Goal: Find specific page/section: Find specific page/section

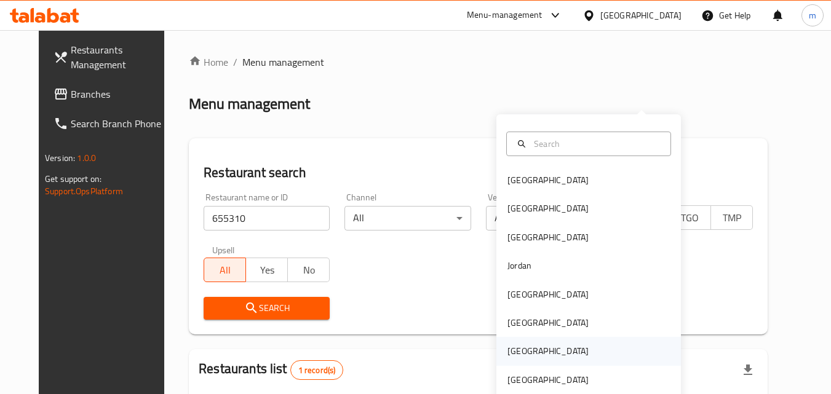
scroll to position [82, 0]
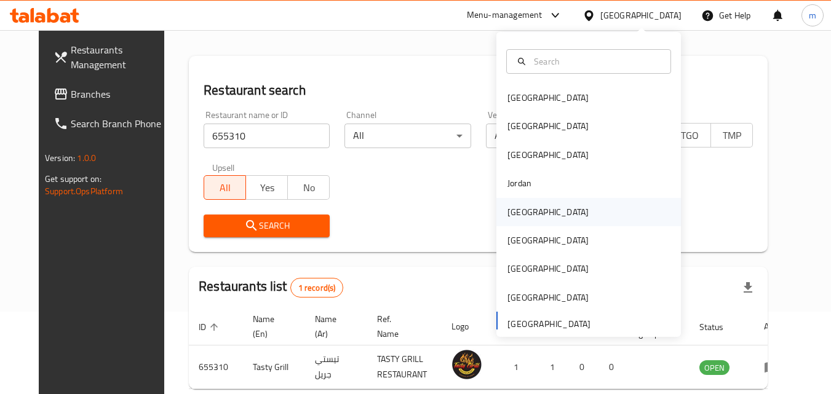
click at [524, 218] on div "[GEOGRAPHIC_DATA]" at bounding box center [548, 213] width 81 height 14
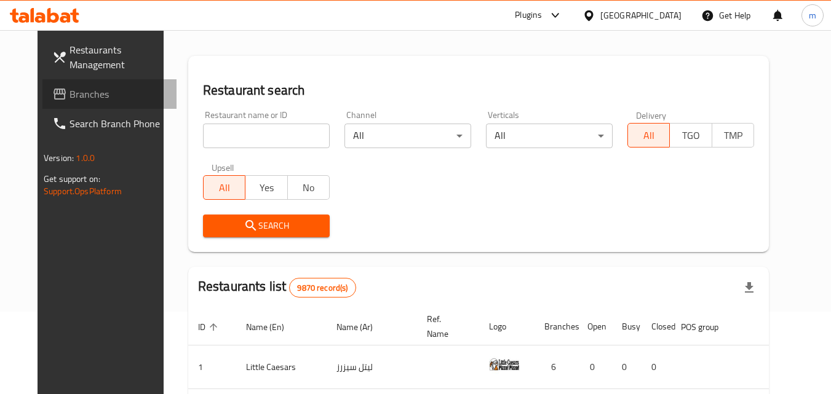
click at [81, 100] on span "Branches" at bounding box center [118, 94] width 97 height 15
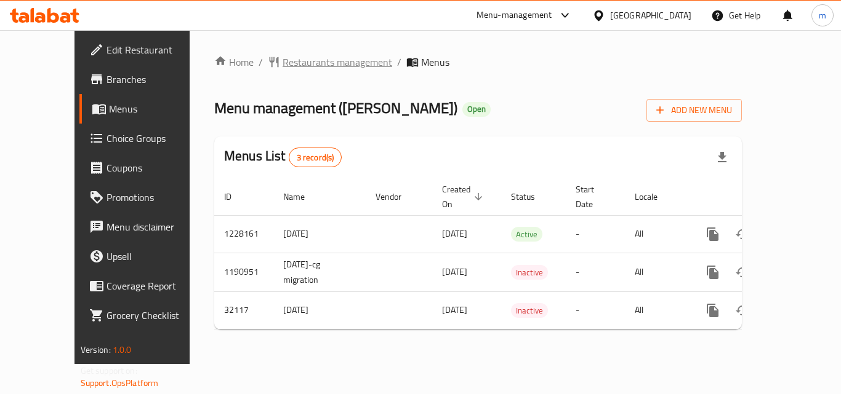
click at [303, 64] on span "Restaurants management" at bounding box center [337, 62] width 110 height 15
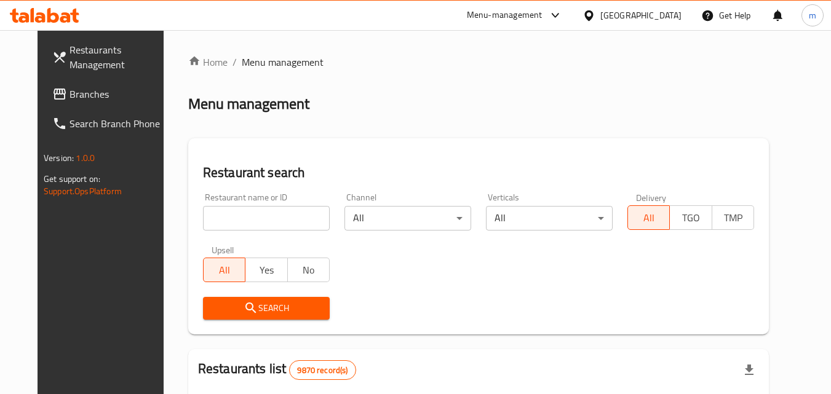
click at [255, 221] on input "search" at bounding box center [266, 218] width 127 height 25
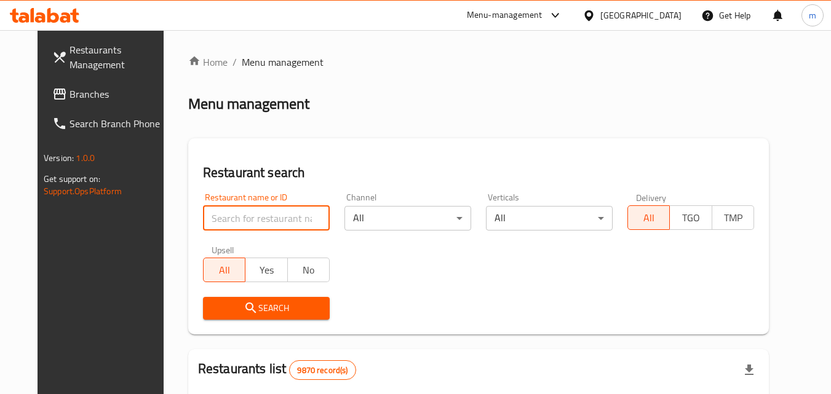
paste input "16446"
type input "16446"
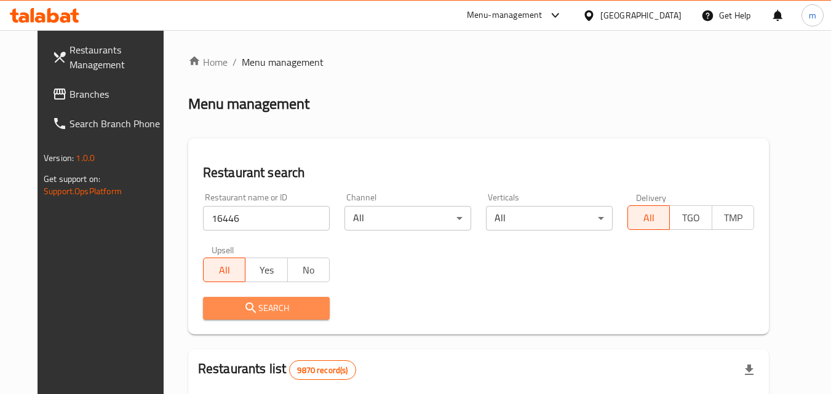
click at [280, 314] on span "Search" at bounding box center [266, 308] width 107 height 15
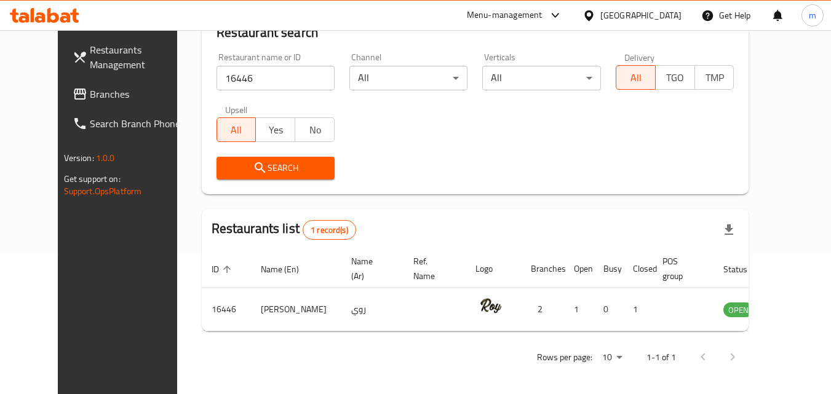
scroll to position [144, 0]
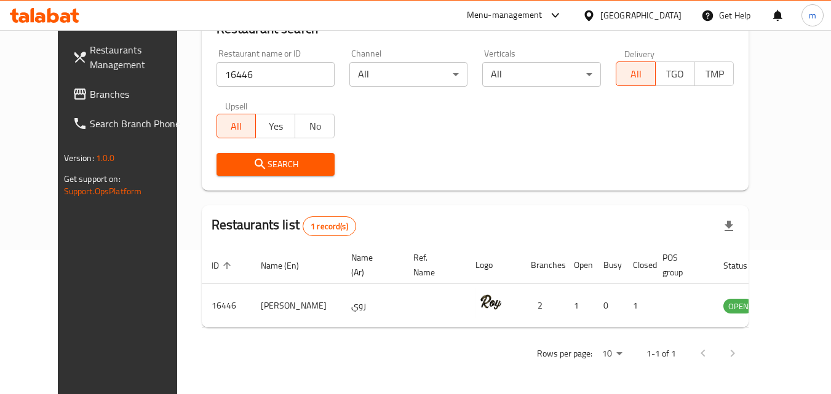
click at [90, 98] on span "Branches" at bounding box center [138, 94] width 97 height 15
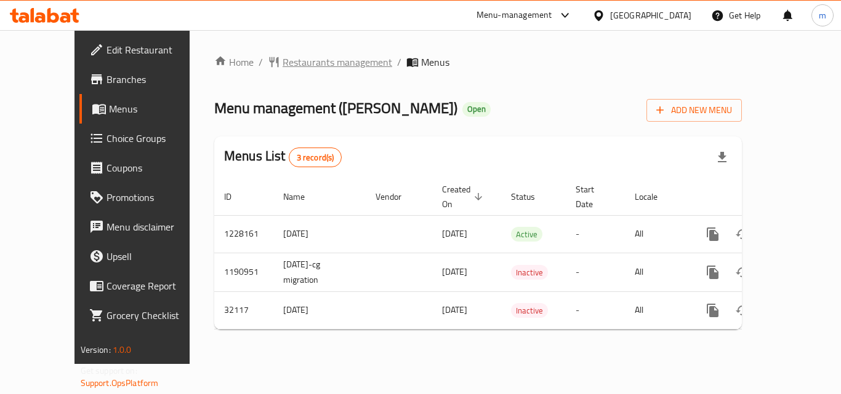
click at [314, 56] on span "Restaurants management" at bounding box center [337, 62] width 110 height 15
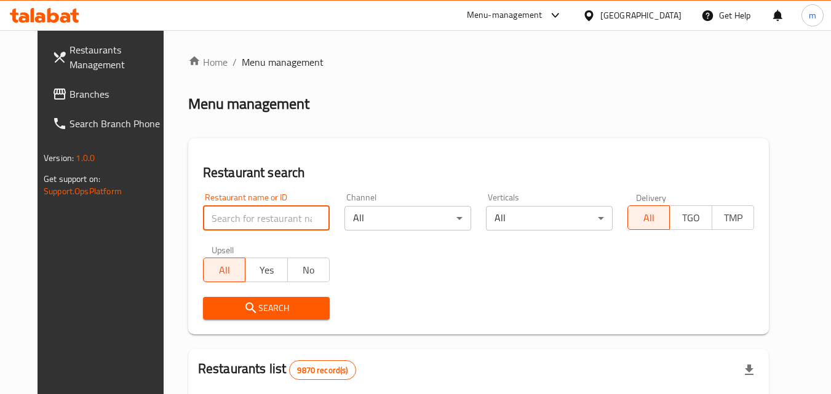
click at [250, 217] on input "search" at bounding box center [266, 218] width 127 height 25
paste input "16446"
type input "16446"
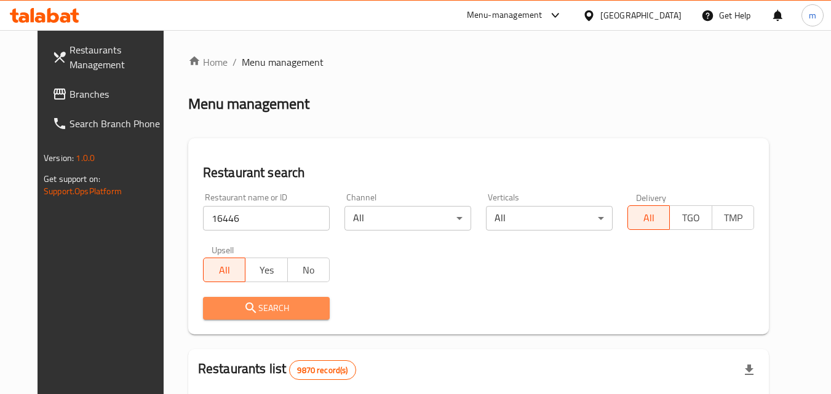
click at [285, 316] on span "Search" at bounding box center [266, 308] width 107 height 15
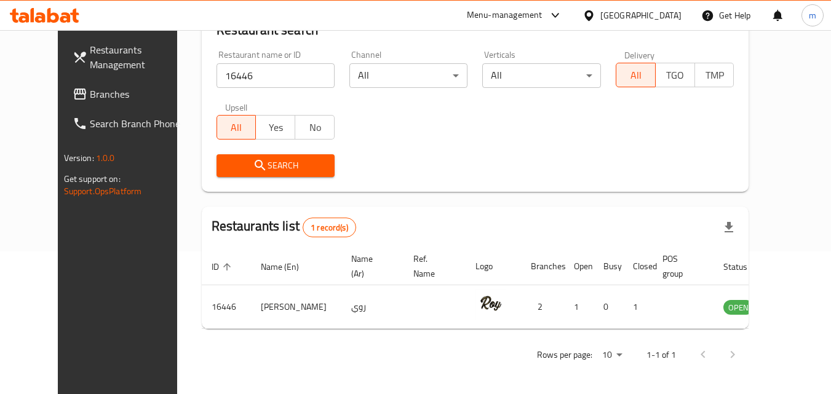
scroll to position [144, 0]
click at [676, 20] on div "Kuwait" at bounding box center [641, 16] width 81 height 14
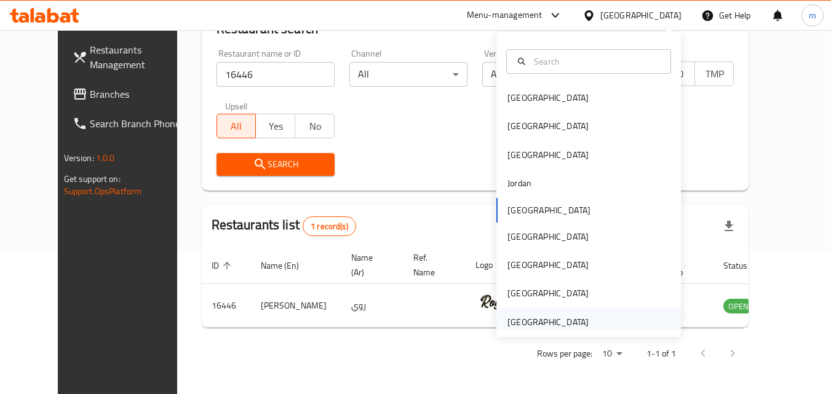
click at [551, 316] on div "[GEOGRAPHIC_DATA]" at bounding box center [548, 323] width 81 height 14
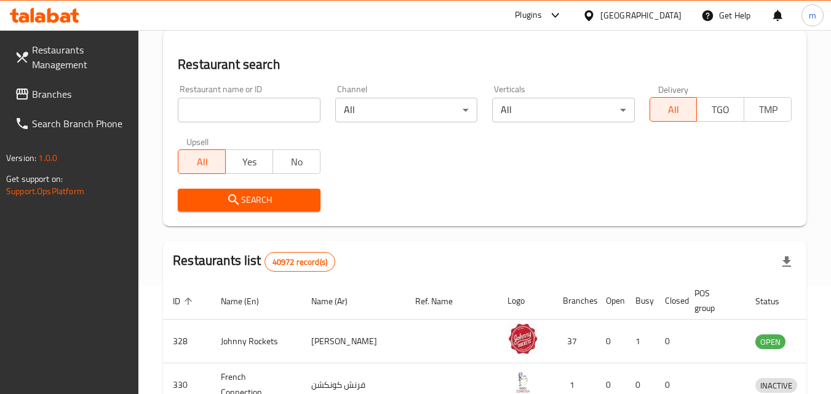
scroll to position [144, 0]
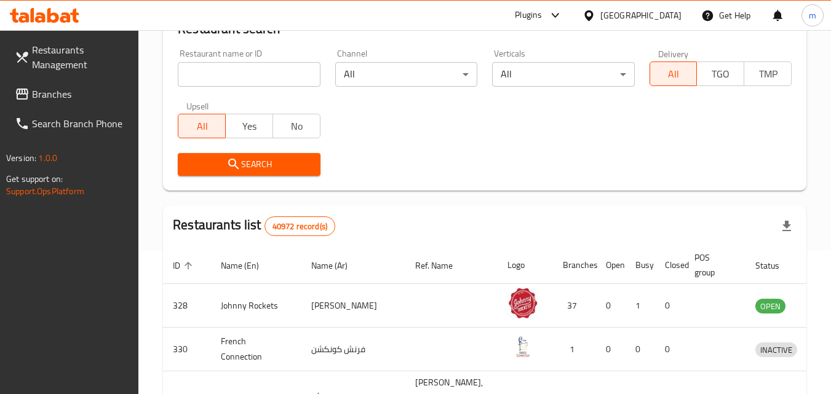
click at [81, 100] on span "Branches" at bounding box center [80, 94] width 97 height 15
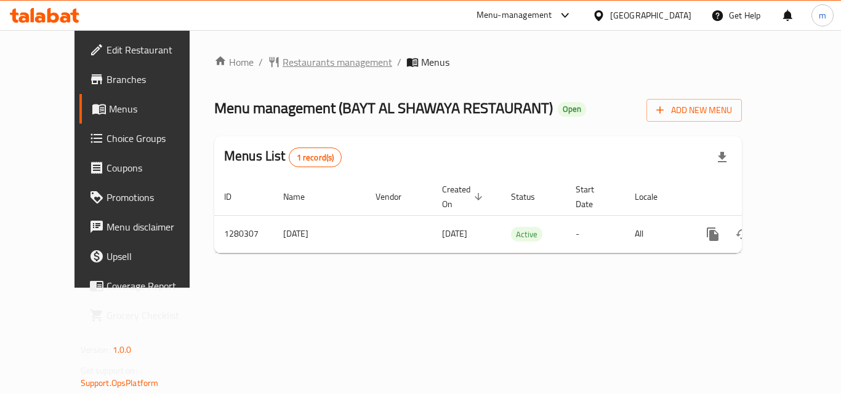
click at [318, 64] on span "Restaurants management" at bounding box center [337, 62] width 110 height 15
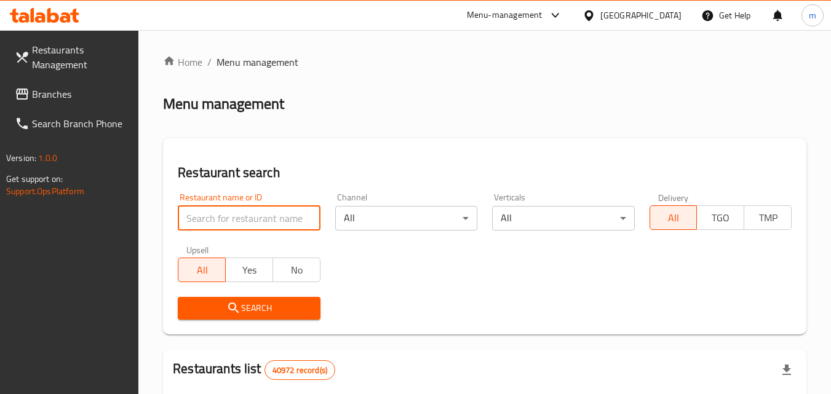
click at [206, 218] on input "search" at bounding box center [249, 218] width 142 height 25
click at [214, 217] on input "search" at bounding box center [249, 218] width 142 height 25
paste input "693730"
type input "693730"
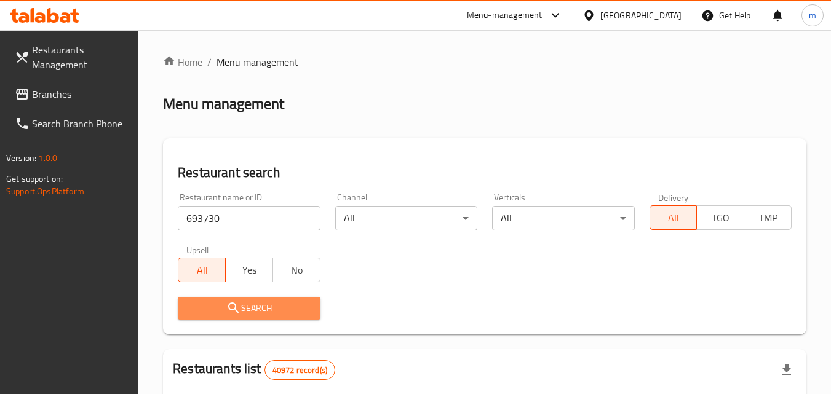
click at [218, 305] on span "Search" at bounding box center [249, 308] width 122 height 15
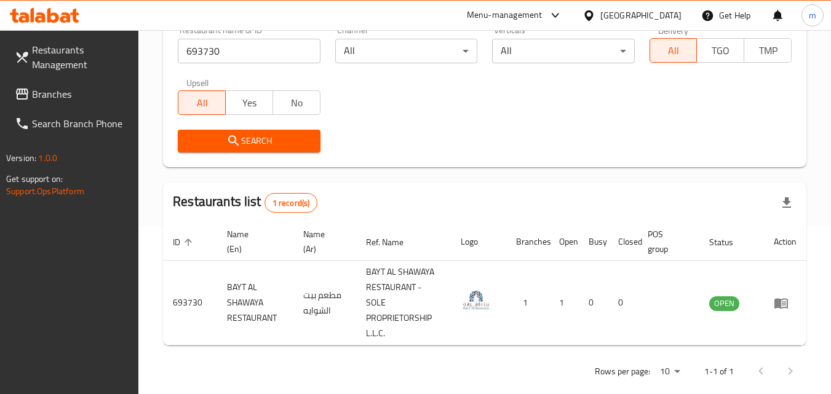
scroll to position [185, 0]
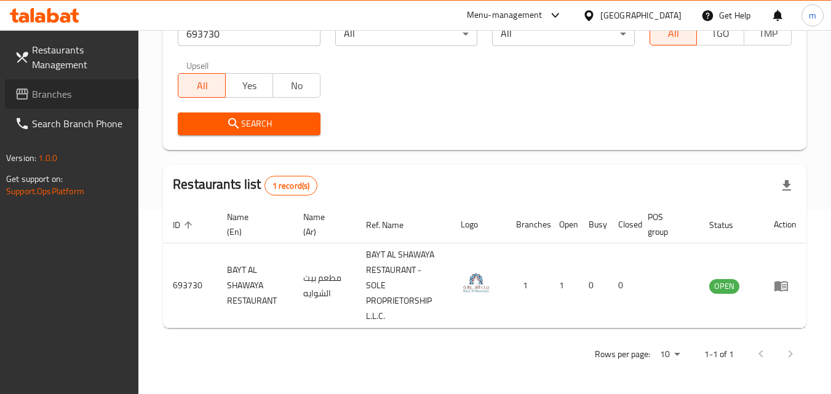
click at [55, 100] on span "Branches" at bounding box center [80, 94] width 97 height 15
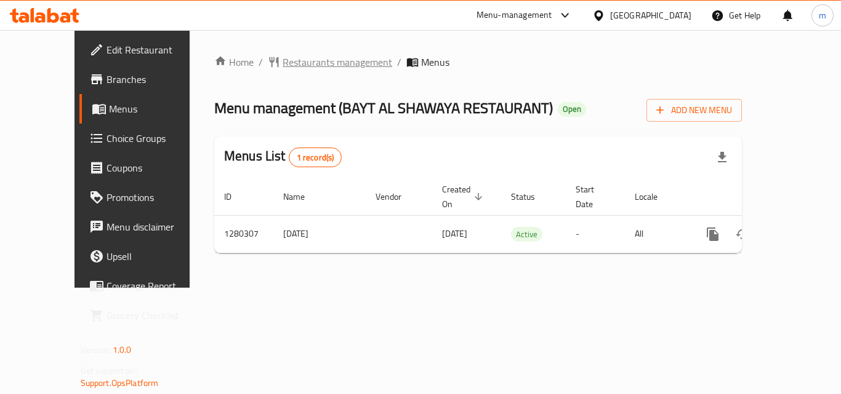
click at [284, 68] on span "Restaurants management" at bounding box center [337, 62] width 110 height 15
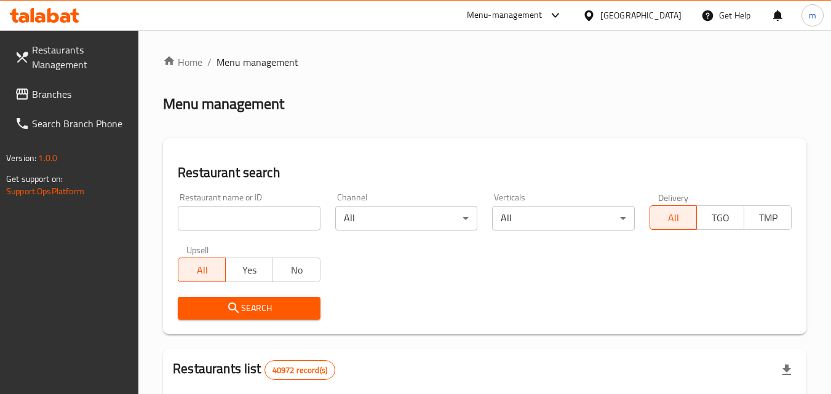
click at [279, 215] on input "search" at bounding box center [249, 218] width 142 height 25
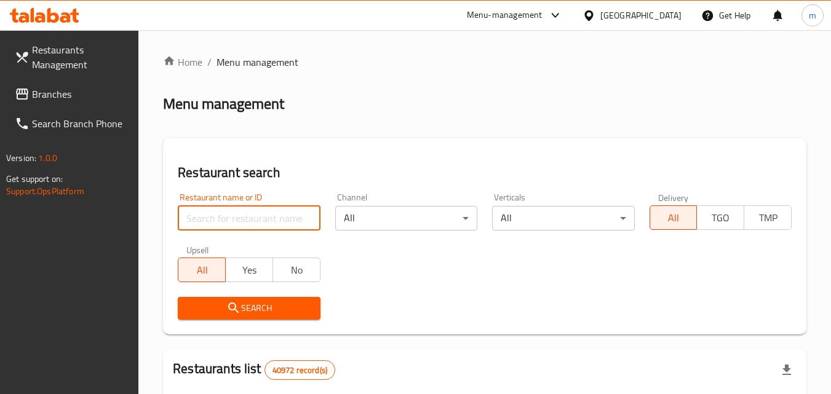
paste input "693730"
type input "693730"
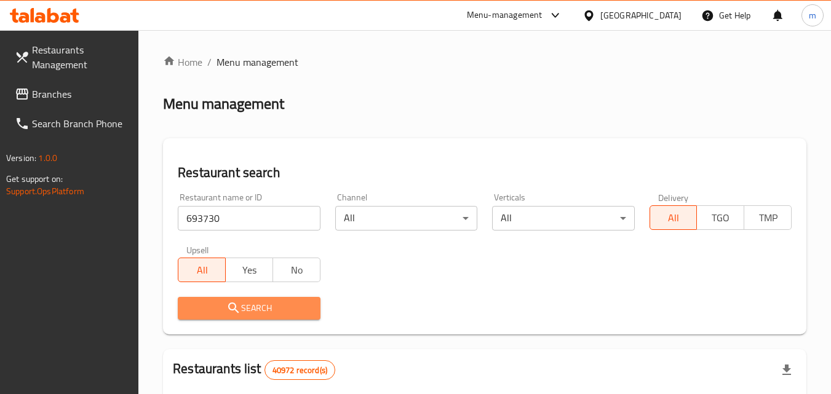
click at [286, 312] on span "Search" at bounding box center [249, 308] width 122 height 15
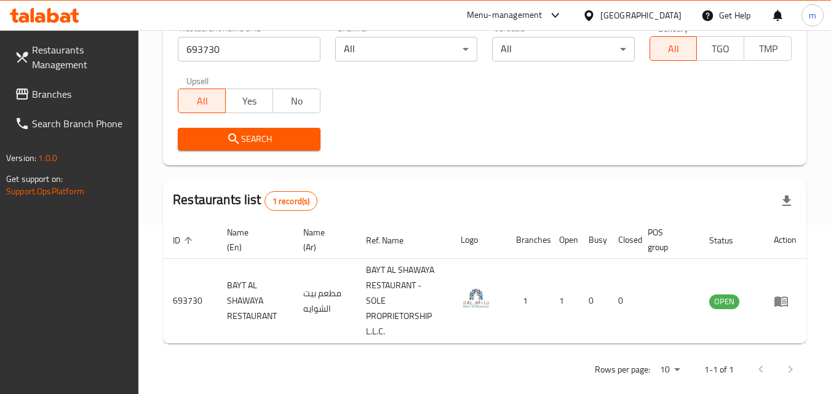
scroll to position [185, 0]
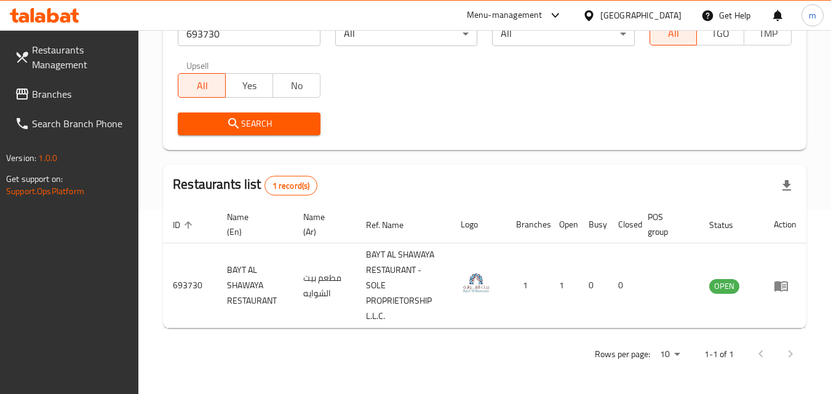
click at [56, 95] on span "Branches" at bounding box center [80, 94] width 97 height 15
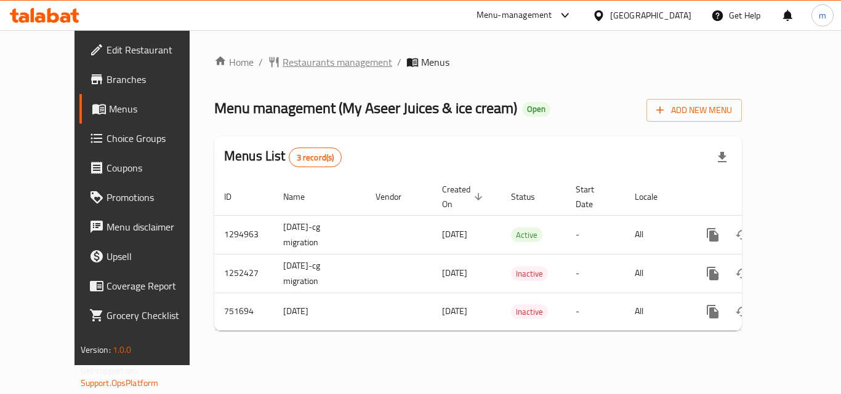
click at [335, 67] on span "Restaurants management" at bounding box center [337, 62] width 110 height 15
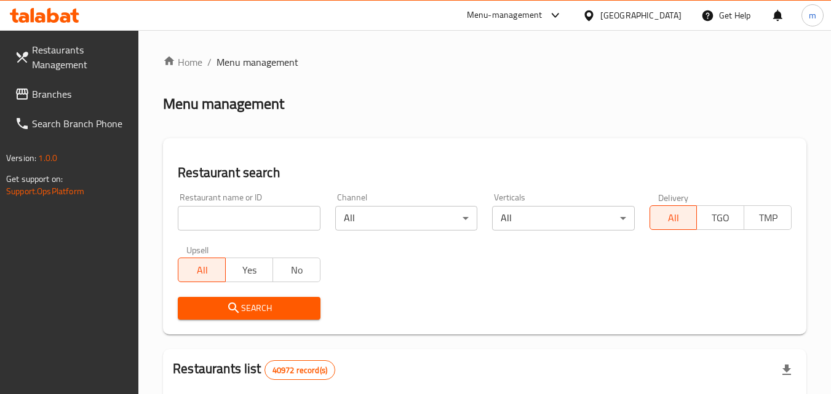
click at [252, 222] on div at bounding box center [415, 197] width 831 height 394
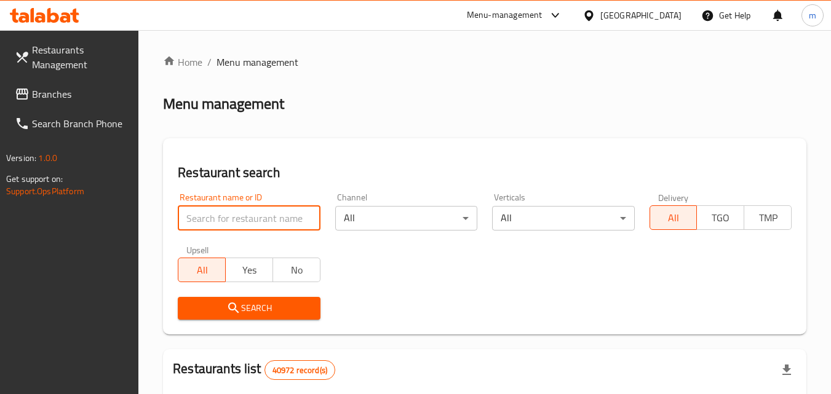
click at [252, 222] on input "search" at bounding box center [249, 218] width 142 height 25
paste input "649165"
type input "649165"
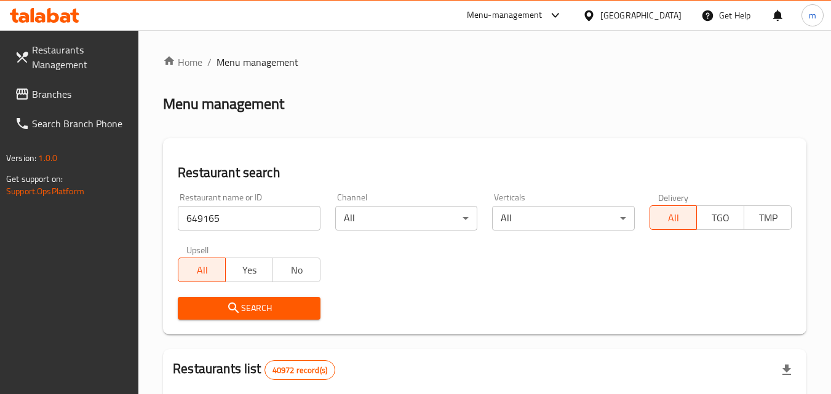
click at [251, 300] on button "Search" at bounding box center [249, 308] width 142 height 23
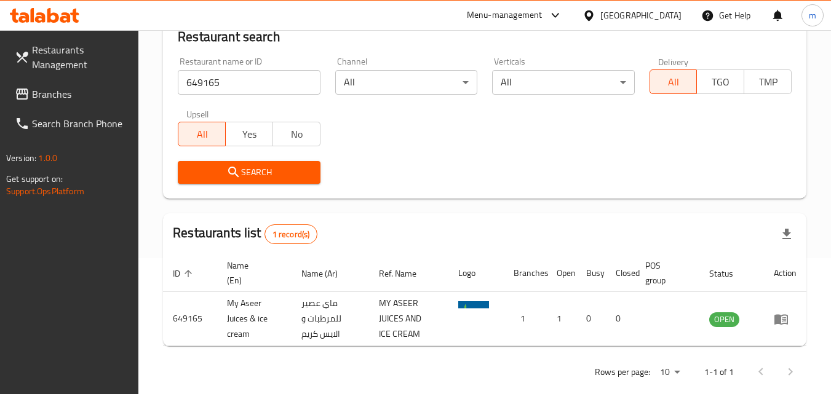
scroll to position [154, 0]
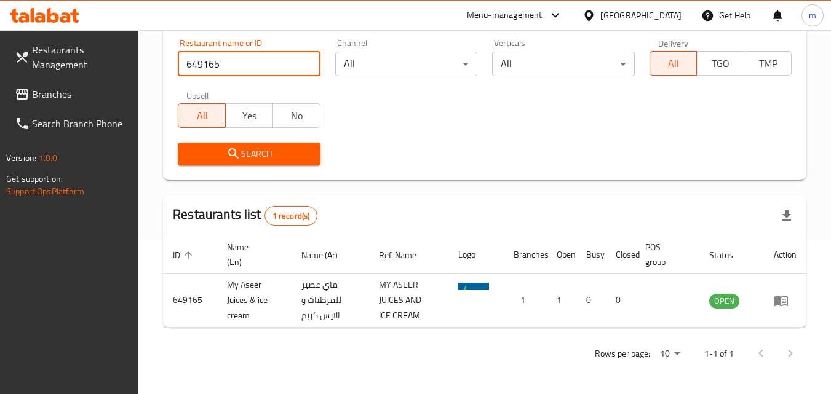
click at [308, 63] on input "649165" at bounding box center [249, 64] width 142 height 25
click at [631, 22] on div "[GEOGRAPHIC_DATA]" at bounding box center [641, 16] width 81 height 14
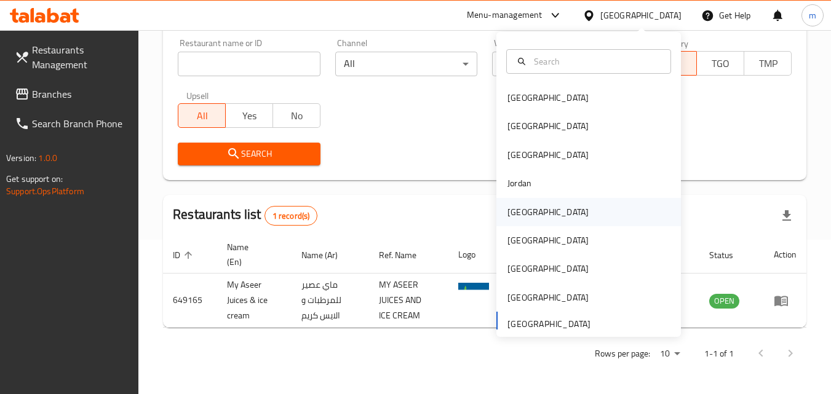
click at [558, 216] on div "Kuwait" at bounding box center [589, 212] width 185 height 28
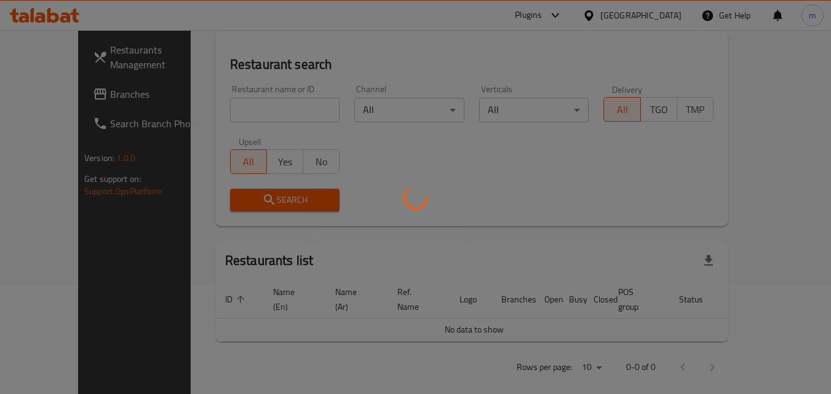
scroll to position [154, 0]
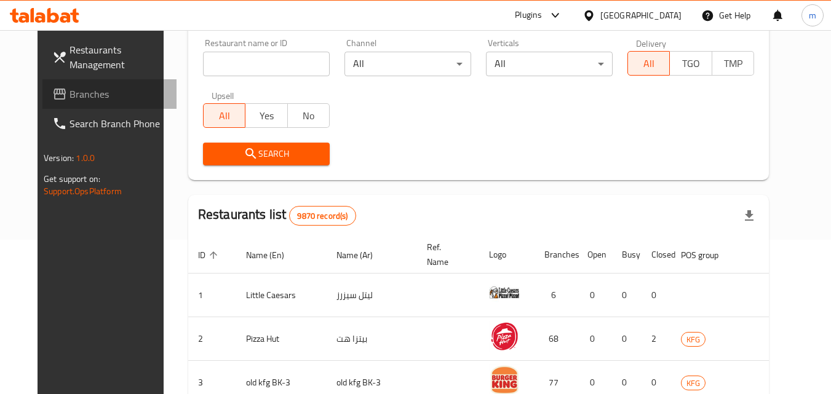
click at [70, 100] on span "Branches" at bounding box center [118, 94] width 97 height 15
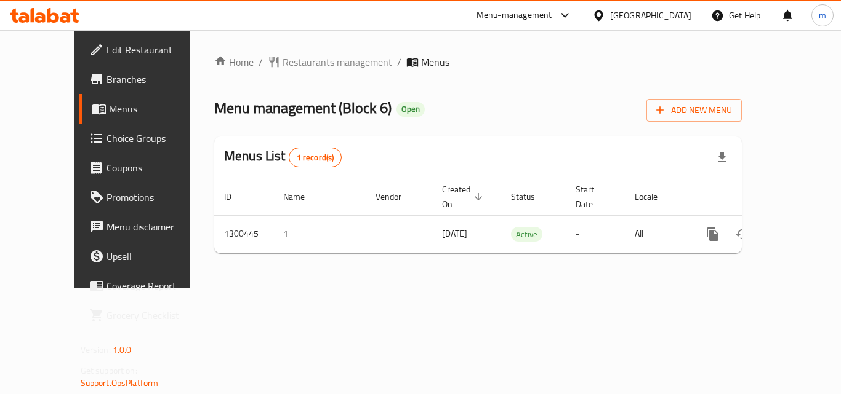
click at [282, 67] on span "Restaurants management" at bounding box center [337, 62] width 110 height 15
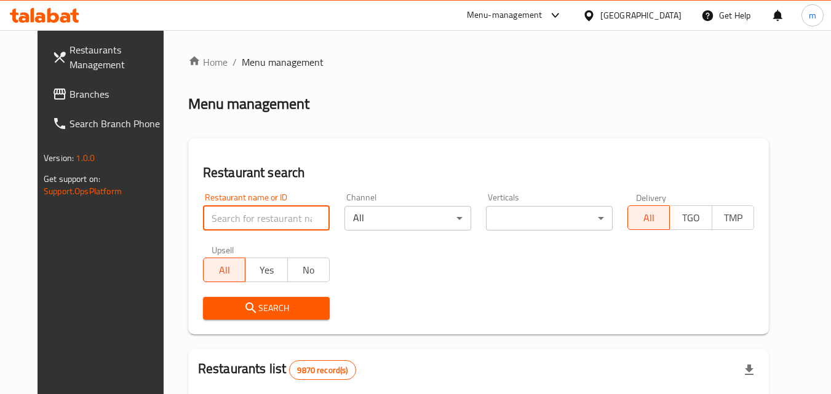
click at [256, 214] on input "search" at bounding box center [266, 218] width 127 height 25
paste input "701766"
type input "701766"
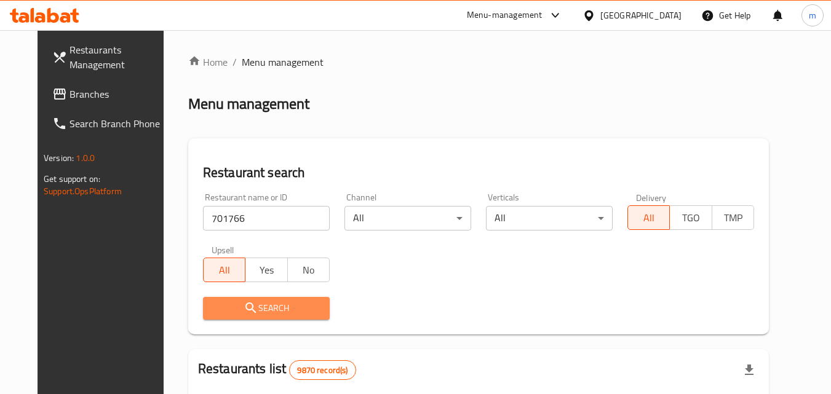
click at [234, 297] on button "Search" at bounding box center [266, 308] width 127 height 23
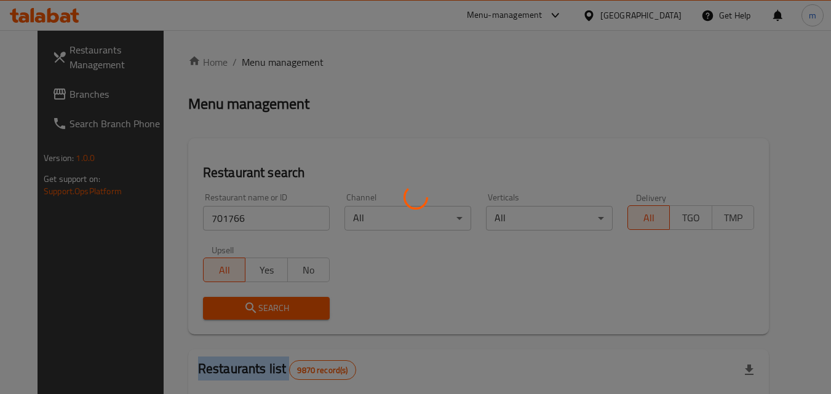
click at [234, 297] on div at bounding box center [415, 197] width 831 height 394
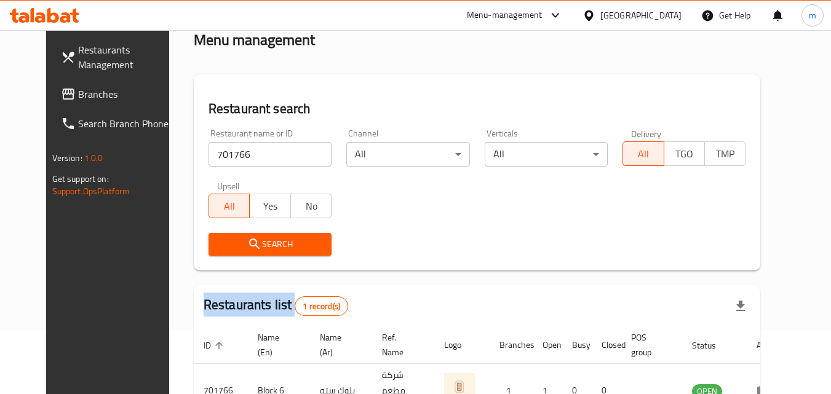
scroll to position [123, 0]
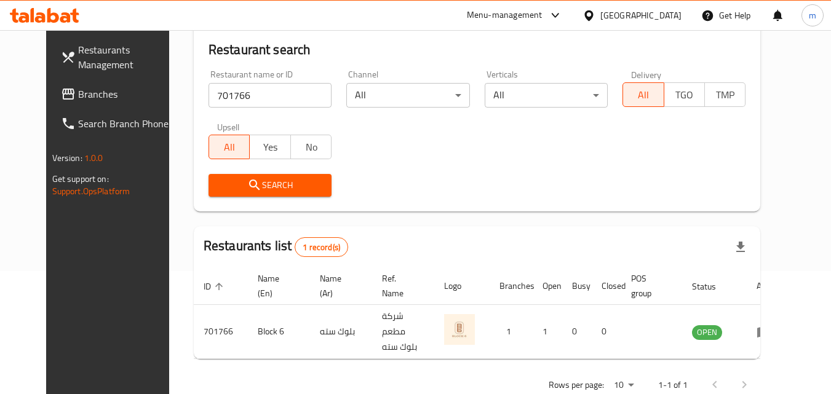
click at [667, 15] on div "[GEOGRAPHIC_DATA]" at bounding box center [641, 16] width 81 height 14
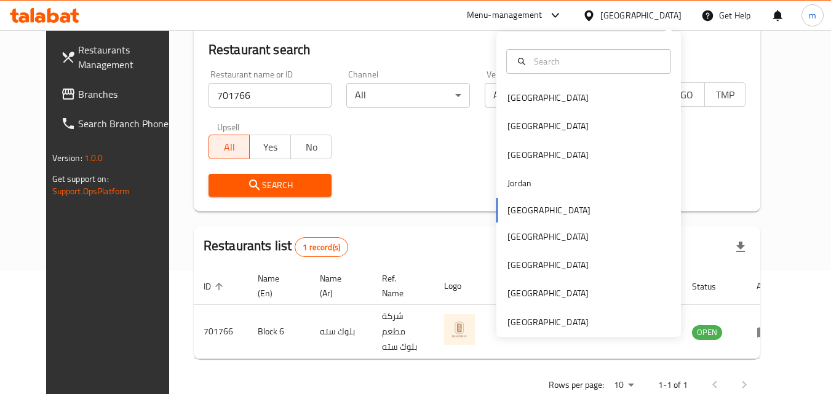
click at [575, 330] on div "Bahrain Egypt Iraq Jordan Kuwait Oman Qatar Saudi Arabia United Arab Emirates" at bounding box center [589, 184] width 185 height 305
click at [515, 320] on div "[GEOGRAPHIC_DATA]" at bounding box center [548, 323] width 81 height 14
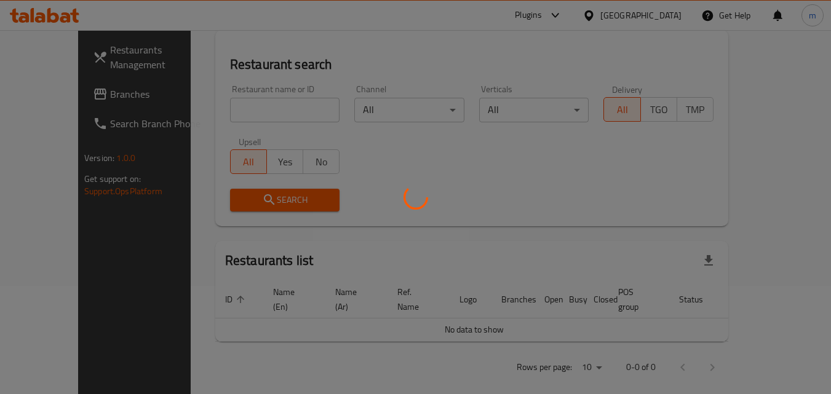
scroll to position [123, 0]
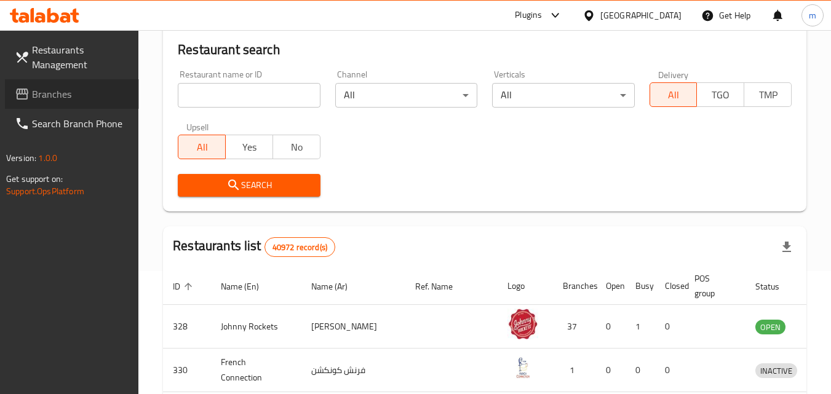
click at [42, 102] on span "Branches" at bounding box center [80, 94] width 97 height 15
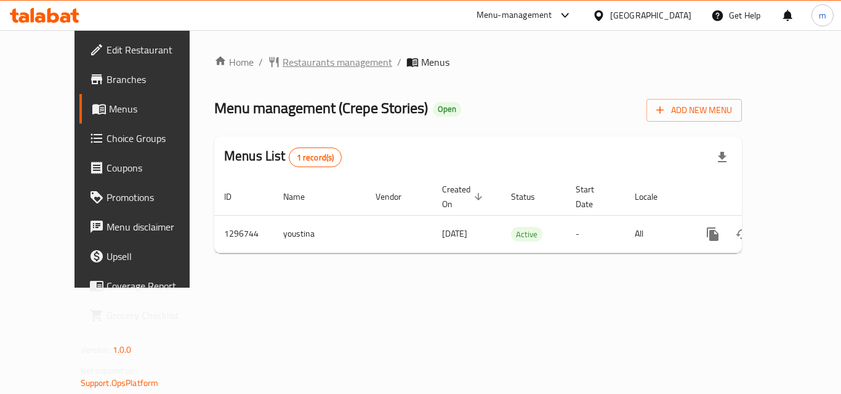
click at [298, 66] on span "Restaurants management" at bounding box center [337, 62] width 110 height 15
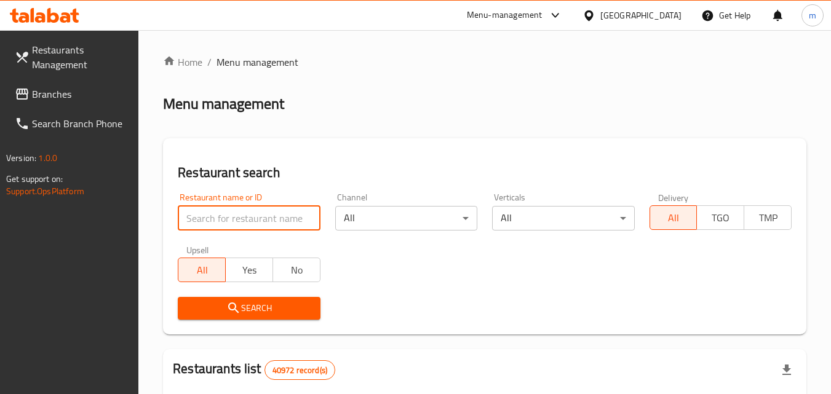
click at [220, 220] on input "search" at bounding box center [249, 218] width 142 height 25
paste input "699899"
type input "699899"
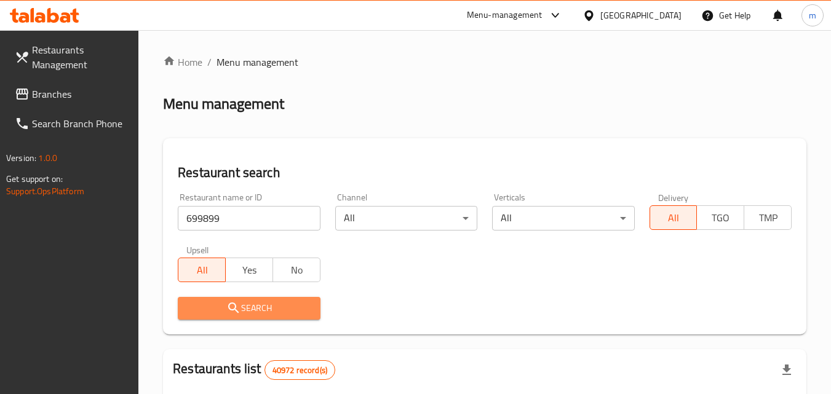
click at [242, 308] on span "Search" at bounding box center [249, 308] width 122 height 15
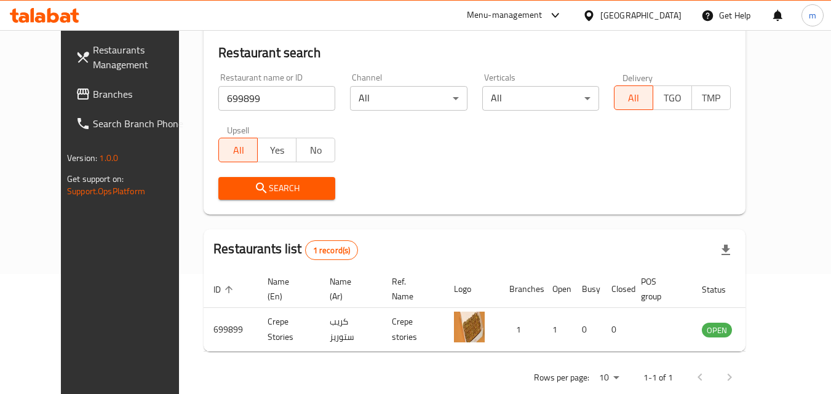
scroll to position [123, 0]
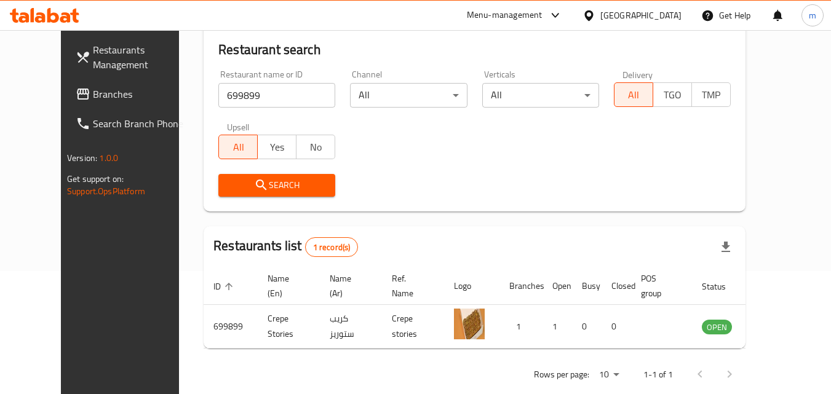
click at [93, 102] on span "Branches" at bounding box center [141, 94] width 97 height 15
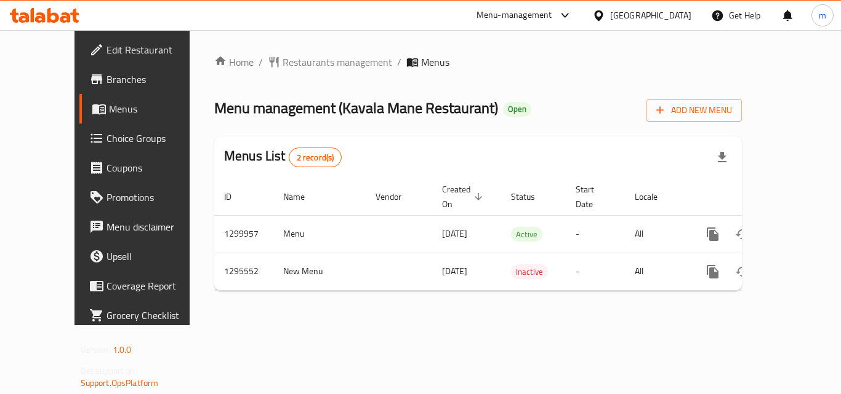
click at [289, 60] on span "Restaurants management" at bounding box center [337, 62] width 110 height 15
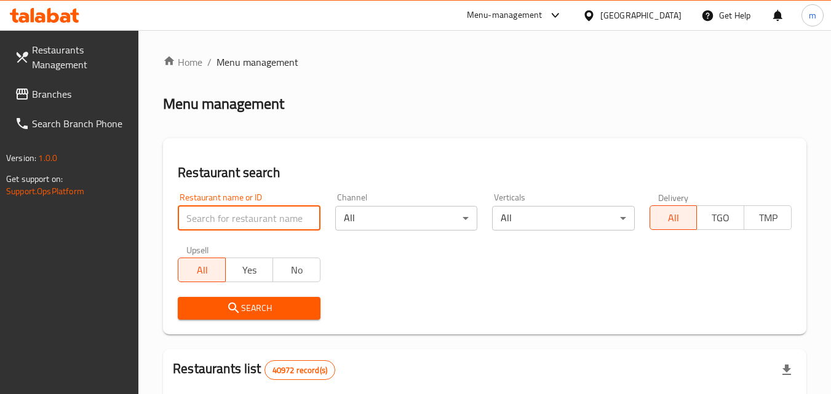
click at [279, 209] on input "search" at bounding box center [249, 218] width 142 height 25
paste input "699795"
type input "699795"
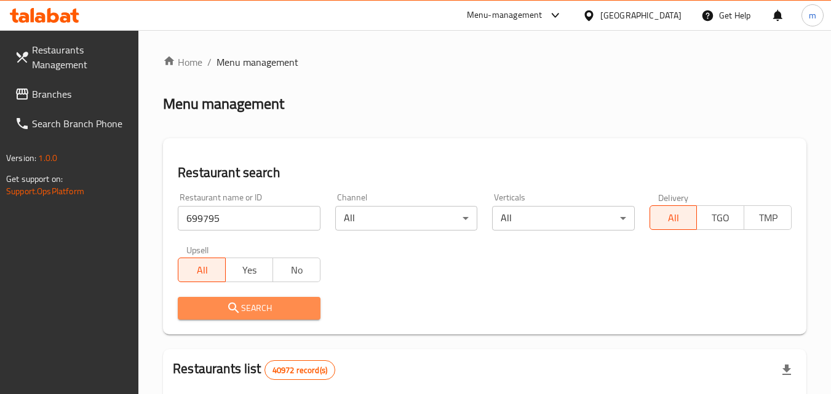
click at [244, 302] on span "Search" at bounding box center [249, 308] width 122 height 15
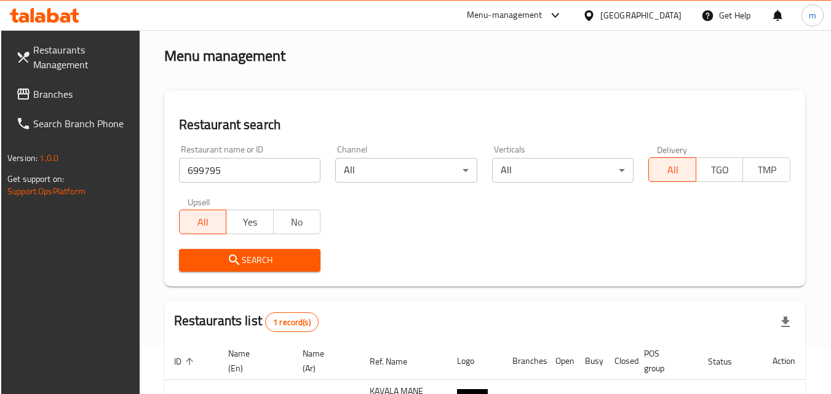
scroll to position [123, 0]
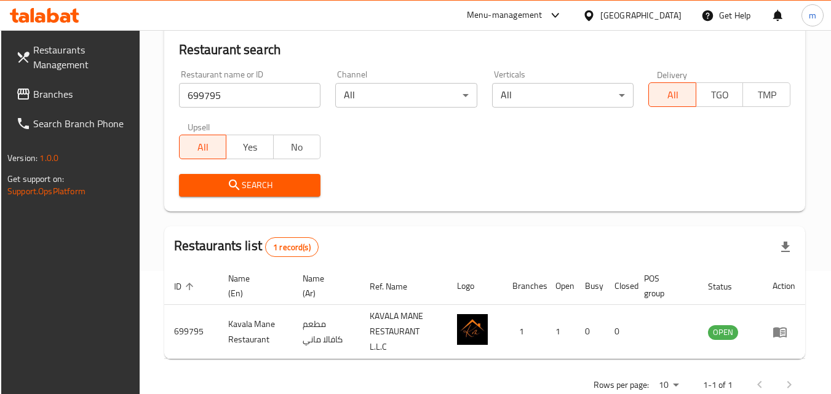
click at [59, 96] on span "Branches" at bounding box center [81, 94] width 97 height 15
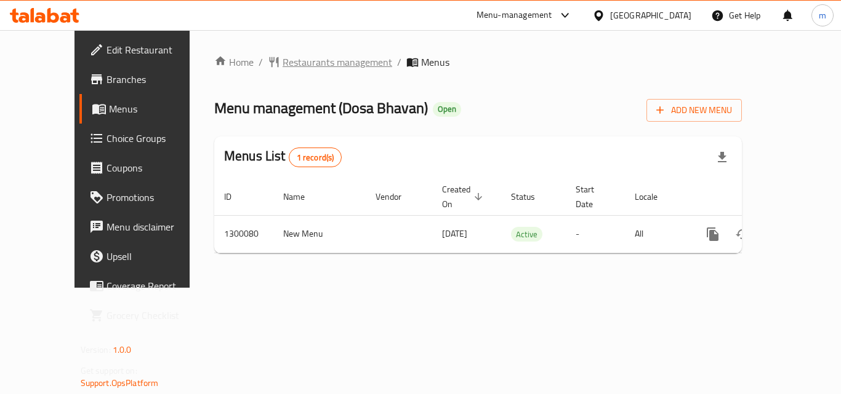
click at [307, 57] on span "Restaurants management" at bounding box center [337, 62] width 110 height 15
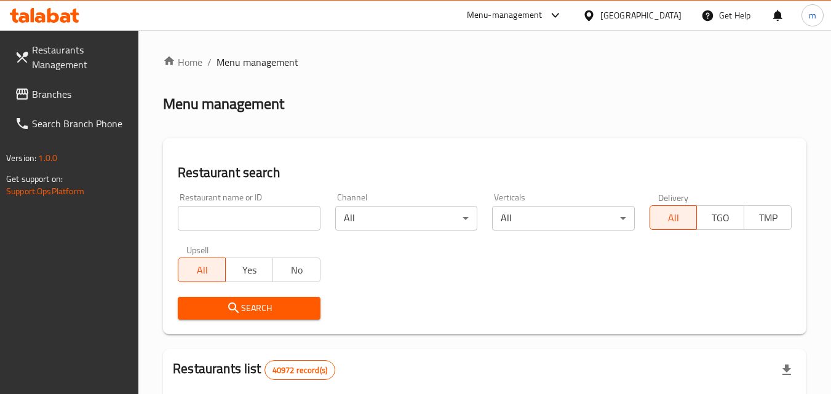
click at [257, 218] on input "search" at bounding box center [249, 218] width 142 height 25
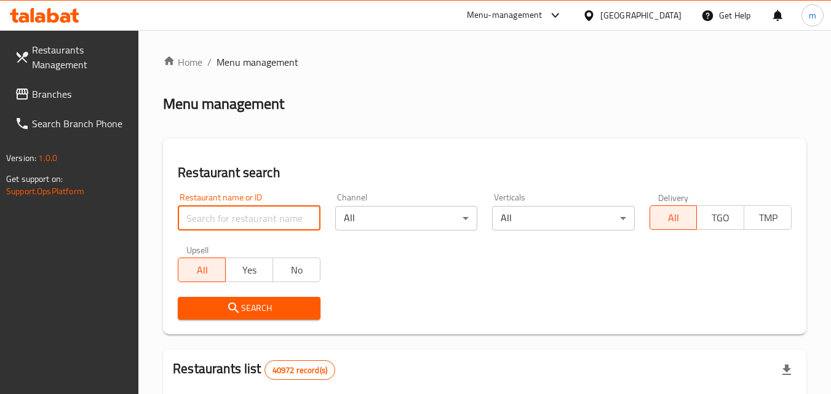
paste input "701510"
type input "701510"
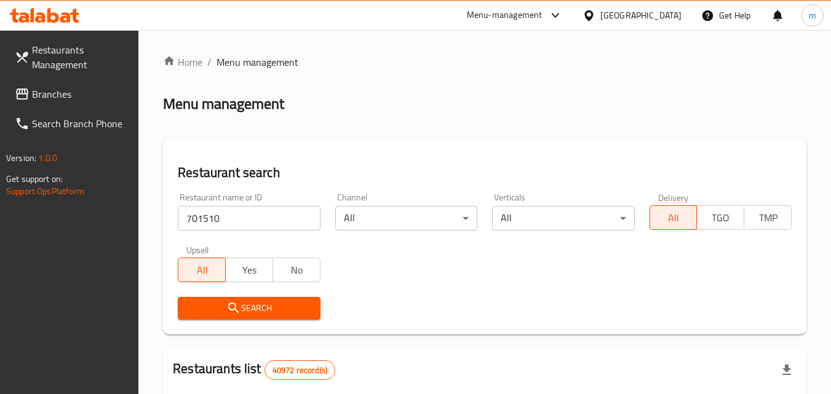
click at [255, 314] on span "Search" at bounding box center [249, 308] width 122 height 15
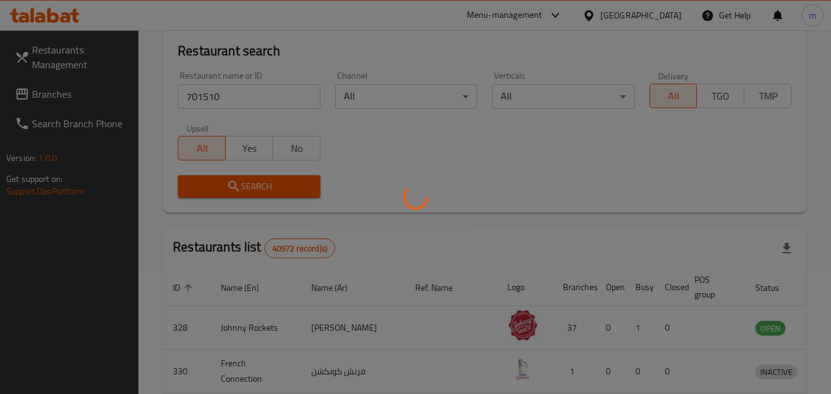
scroll to position [123, 0]
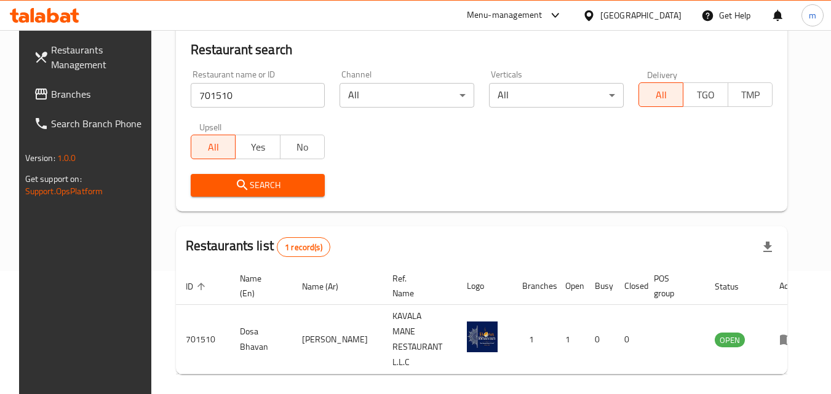
click at [635, 20] on div "[GEOGRAPHIC_DATA]" at bounding box center [641, 16] width 81 height 14
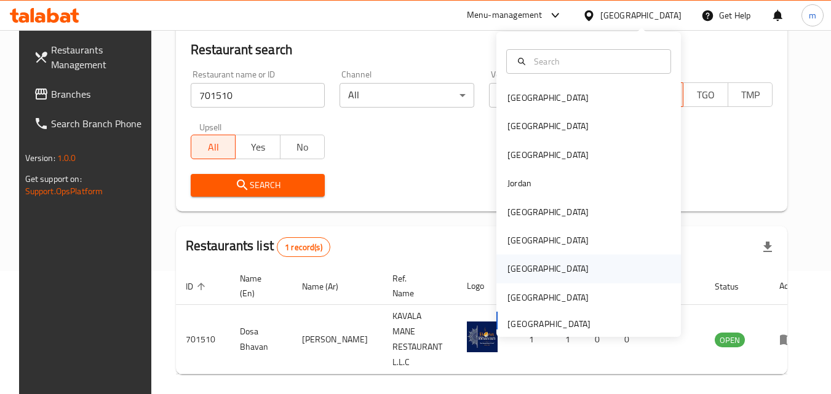
click at [515, 269] on div "[GEOGRAPHIC_DATA]" at bounding box center [548, 269] width 81 height 14
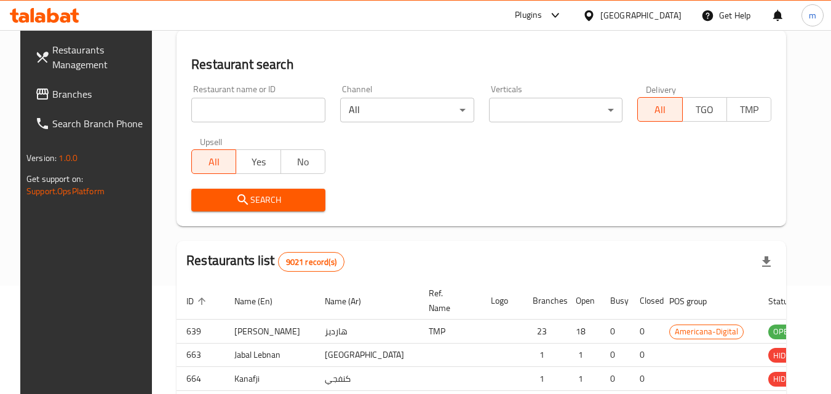
scroll to position [123, 0]
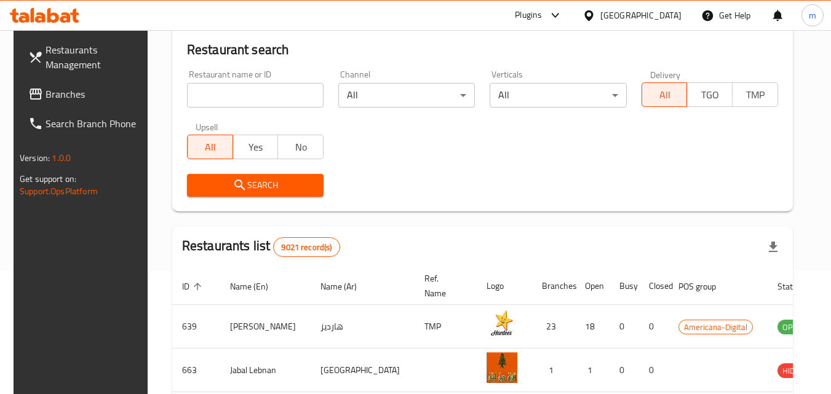
click at [69, 100] on span "Branches" at bounding box center [94, 94] width 97 height 15
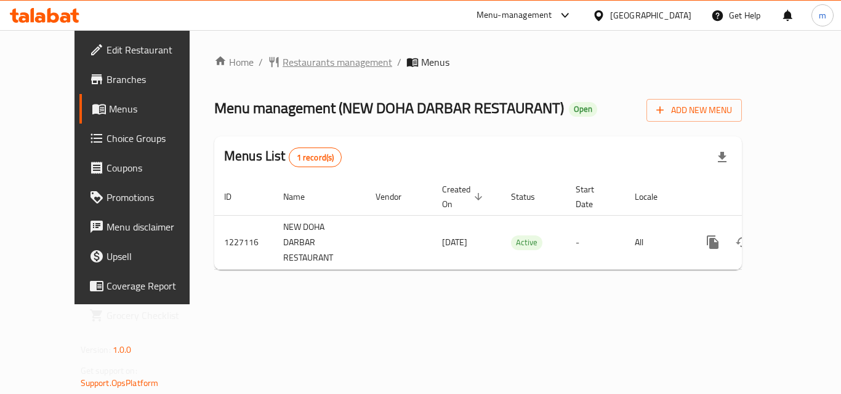
click at [324, 70] on span "Restaurants management" at bounding box center [337, 62] width 110 height 15
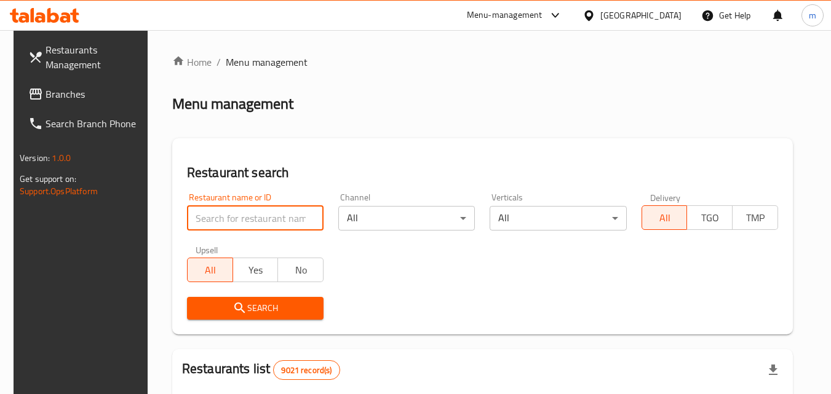
click at [259, 213] on input "search" at bounding box center [255, 218] width 137 height 25
paste input "675943"
type input "675943"
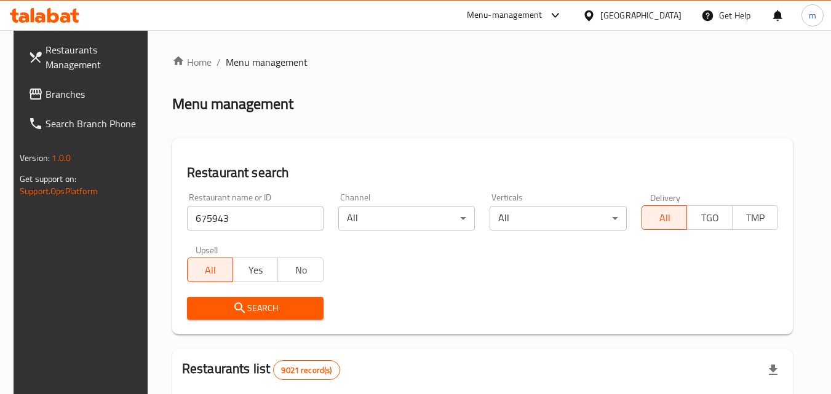
click at [239, 311] on icon "submit" at bounding box center [240, 308] width 15 height 15
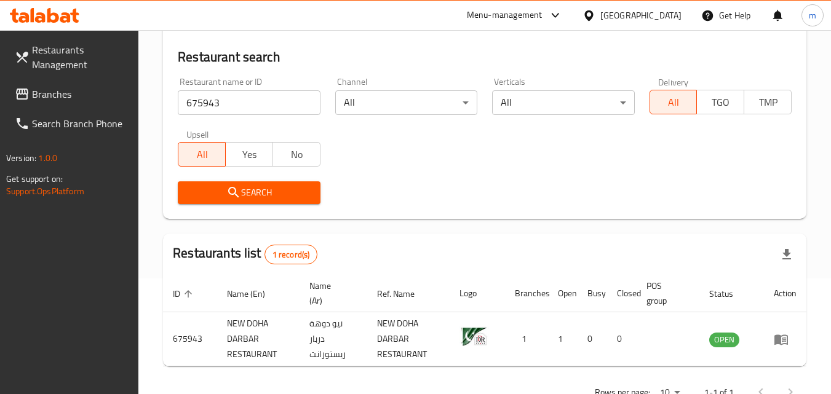
scroll to position [123, 0]
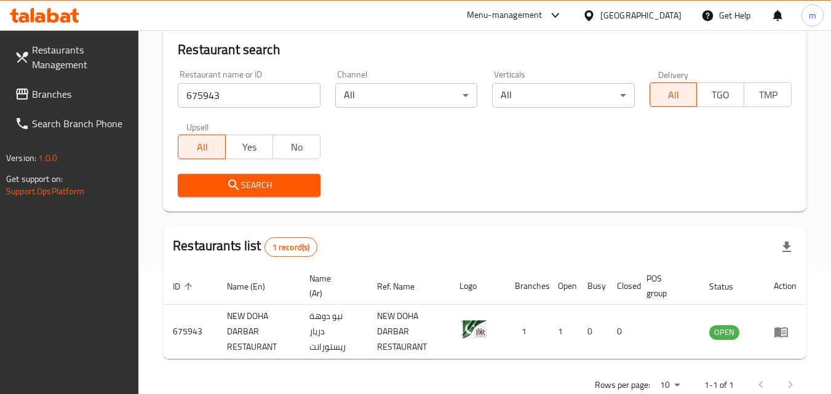
click at [663, 15] on div "[GEOGRAPHIC_DATA]" at bounding box center [641, 16] width 81 height 14
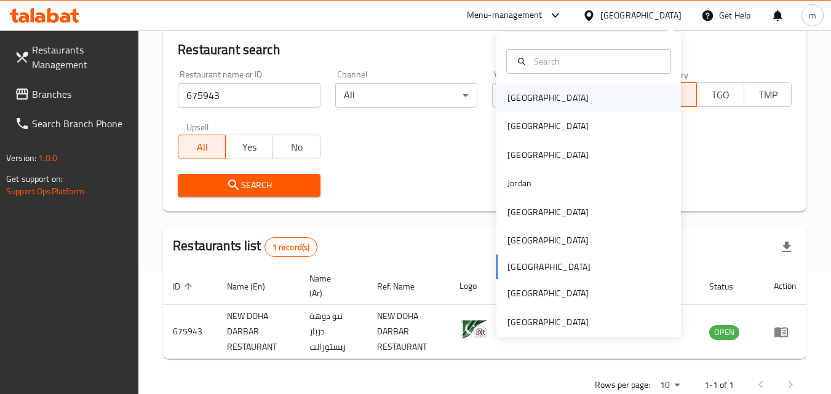
click at [518, 97] on div "[GEOGRAPHIC_DATA]" at bounding box center [548, 98] width 81 height 14
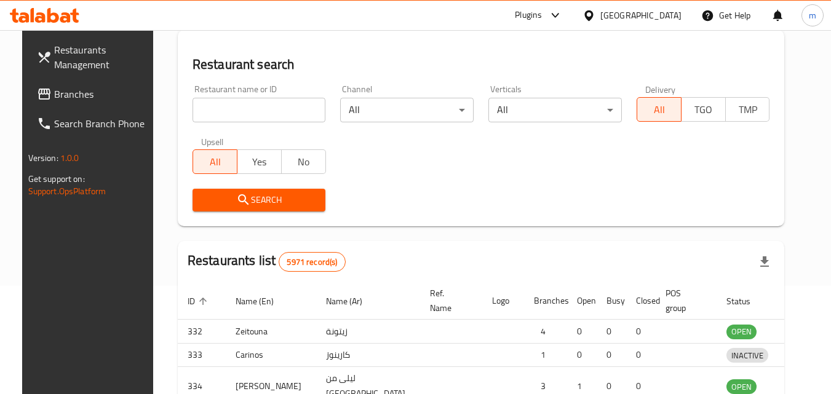
scroll to position [123, 0]
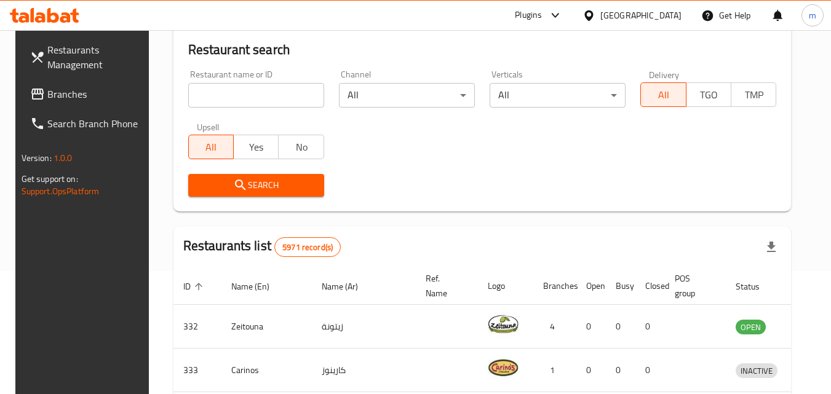
click at [73, 103] on link "Branches" at bounding box center [87, 94] width 134 height 30
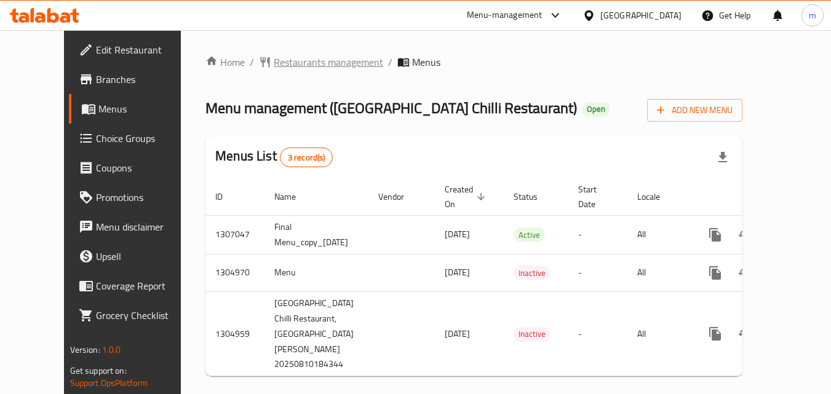
click at [281, 64] on span "Restaurants management" at bounding box center [329, 62] width 110 height 15
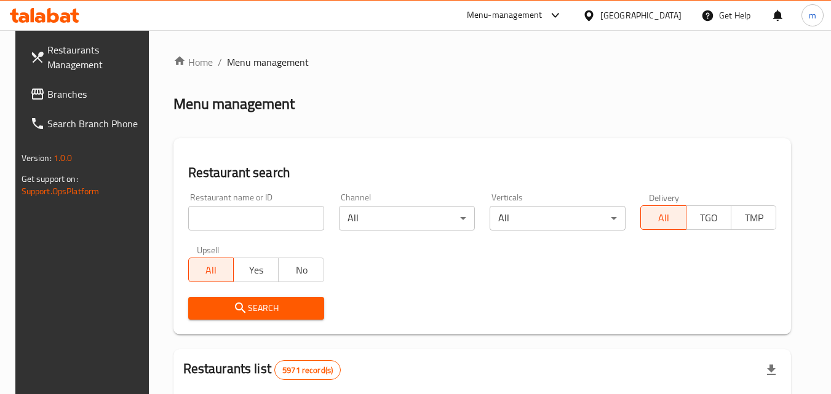
click at [258, 212] on input "search" at bounding box center [256, 218] width 136 height 25
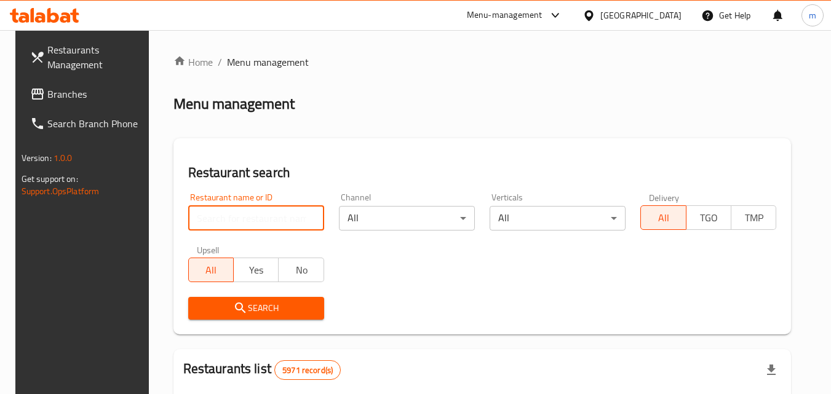
paste input "703503"
type input "703503"
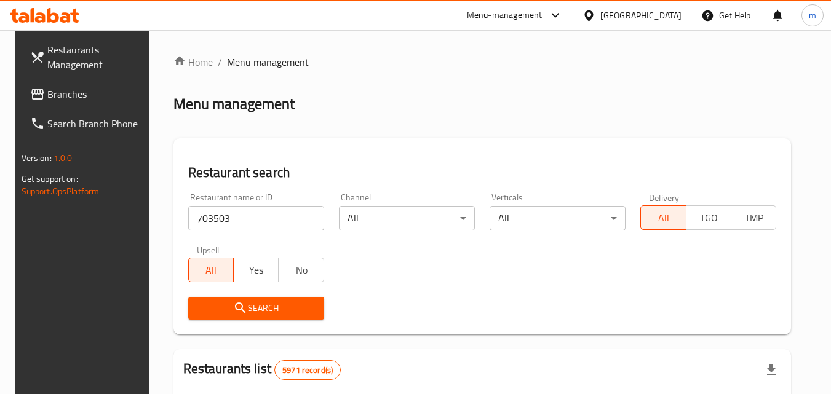
click at [236, 311] on icon "submit" at bounding box center [240, 308] width 15 height 15
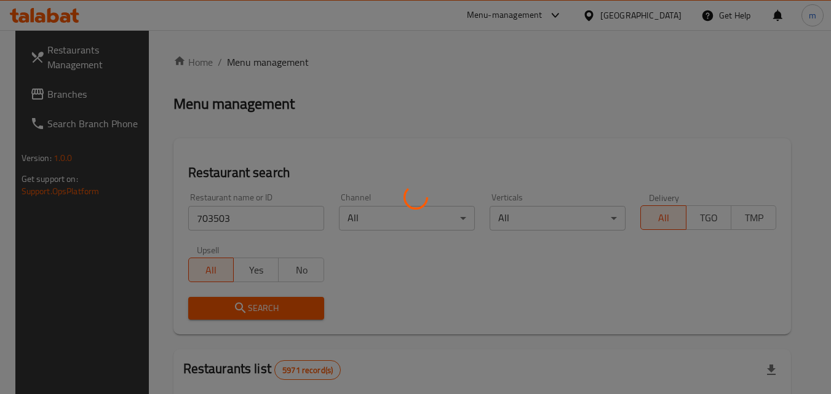
scroll to position [154, 0]
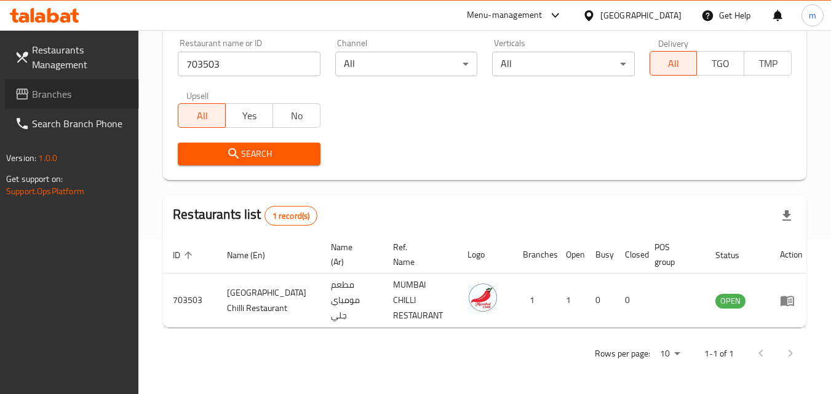
click at [84, 96] on span "Branches" at bounding box center [80, 94] width 97 height 15
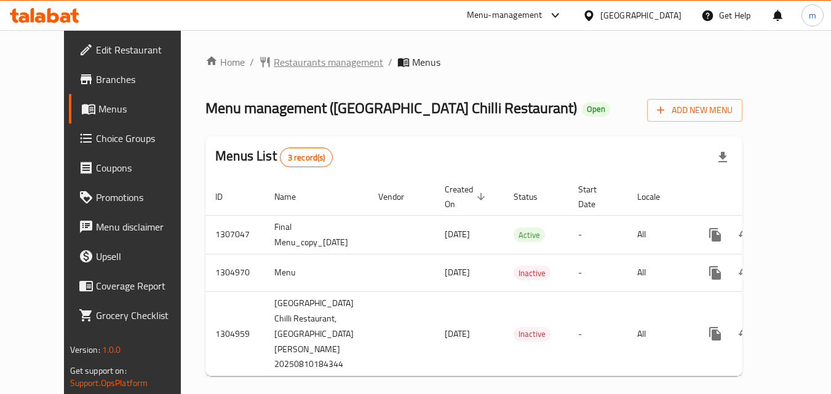
click at [275, 66] on span "Restaurants management" at bounding box center [329, 62] width 110 height 15
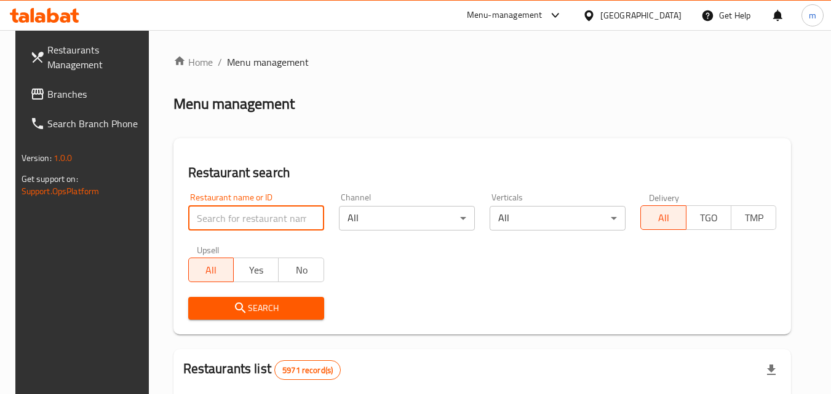
click at [235, 215] on input "search" at bounding box center [256, 218] width 136 height 25
paste input "703503"
type input "703503"
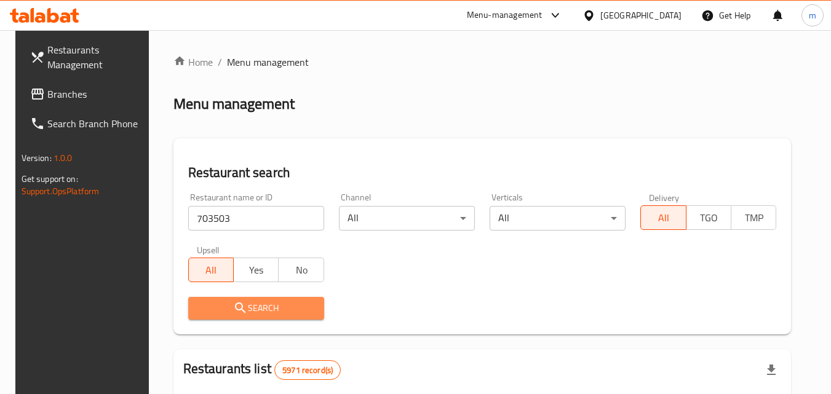
click at [236, 305] on icon "submit" at bounding box center [240, 308] width 15 height 15
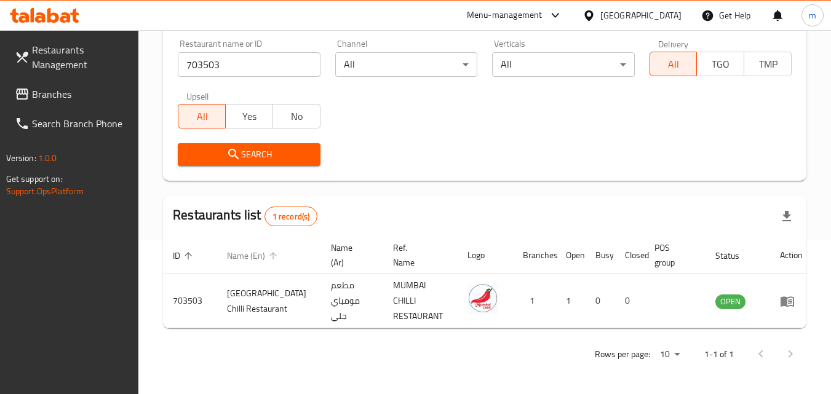
scroll to position [154, 0]
click at [661, 20] on div "[GEOGRAPHIC_DATA]" at bounding box center [641, 16] width 81 height 14
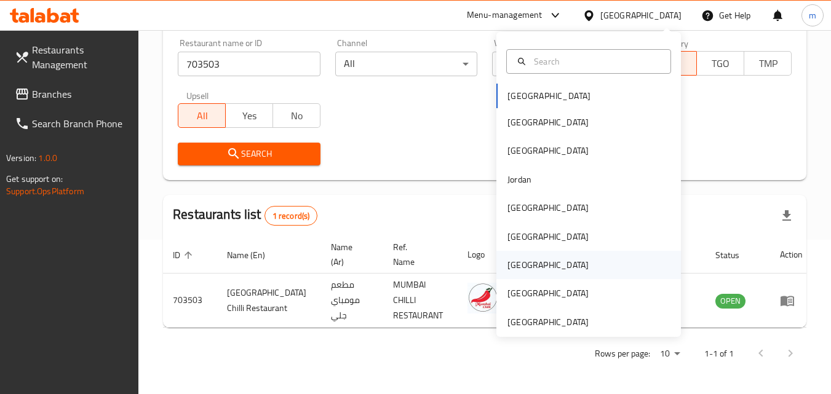
click at [521, 264] on div "Qatar" at bounding box center [548, 265] width 101 height 28
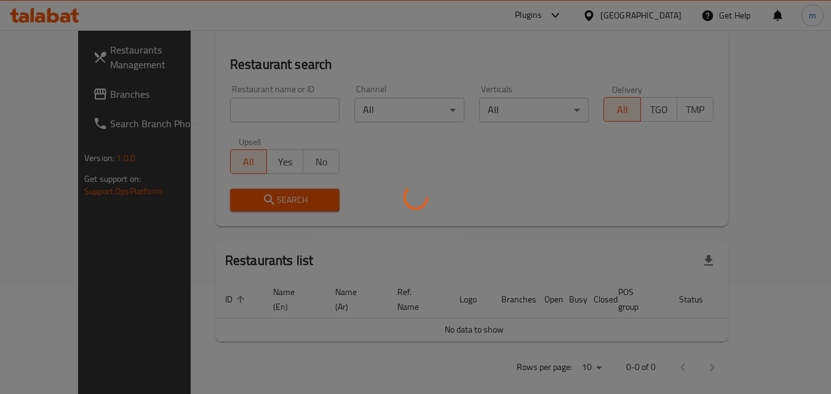
scroll to position [154, 0]
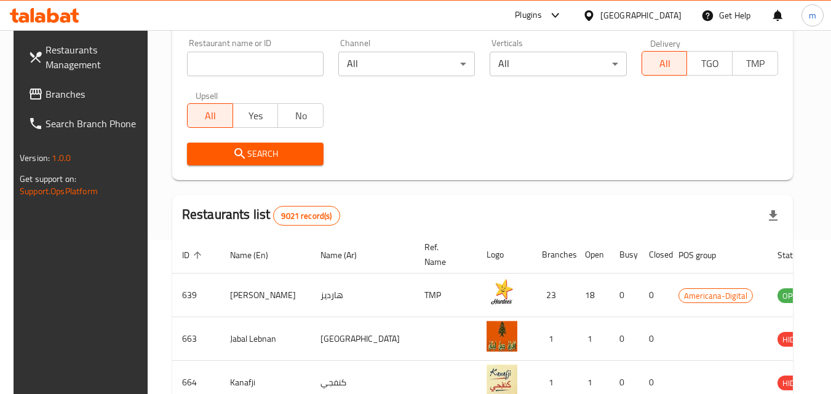
click at [47, 94] on span "Branches" at bounding box center [94, 94] width 97 height 15
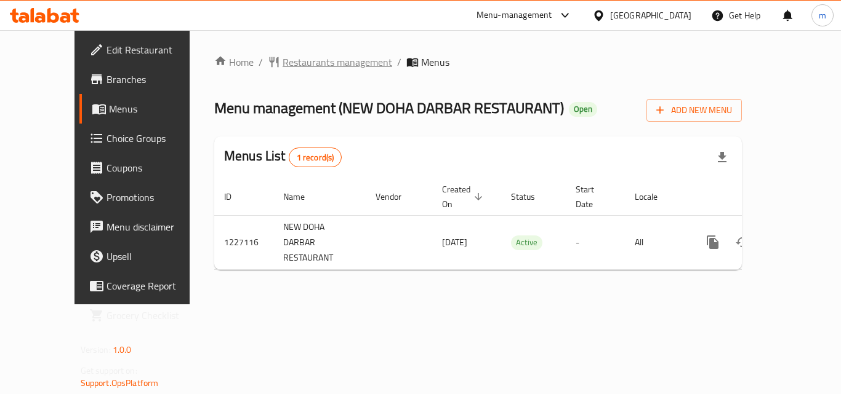
click at [306, 66] on span "Restaurants management" at bounding box center [337, 62] width 110 height 15
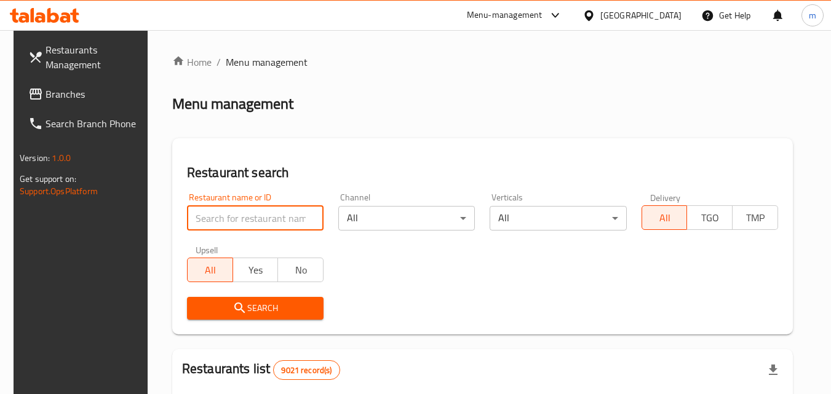
click at [278, 223] on input "search" at bounding box center [255, 218] width 137 height 25
paste input "675943"
type input "675943"
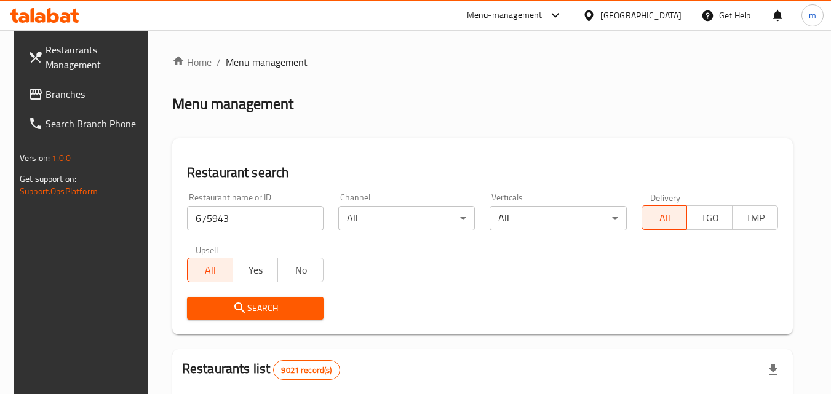
click at [268, 318] on button "Search" at bounding box center [255, 308] width 137 height 23
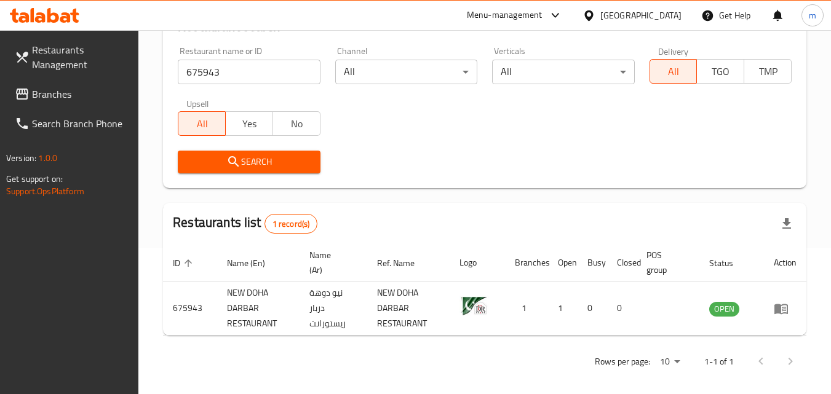
scroll to position [154, 0]
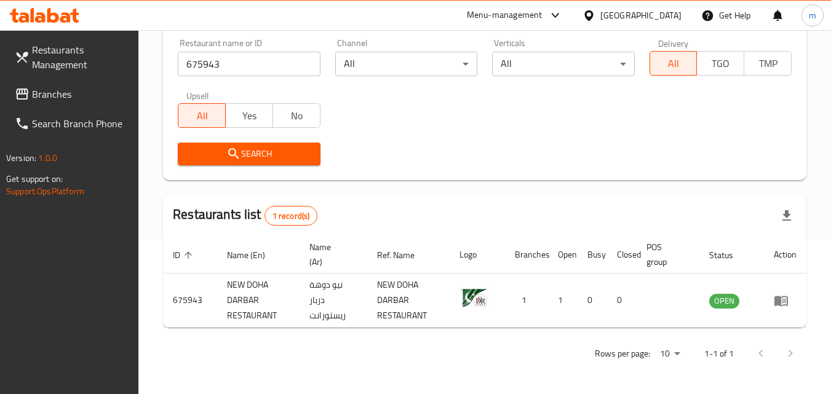
click at [666, 4] on div "Qatar" at bounding box center [632, 16] width 119 height 30
click at [601, 14] on div at bounding box center [592, 16] width 18 height 14
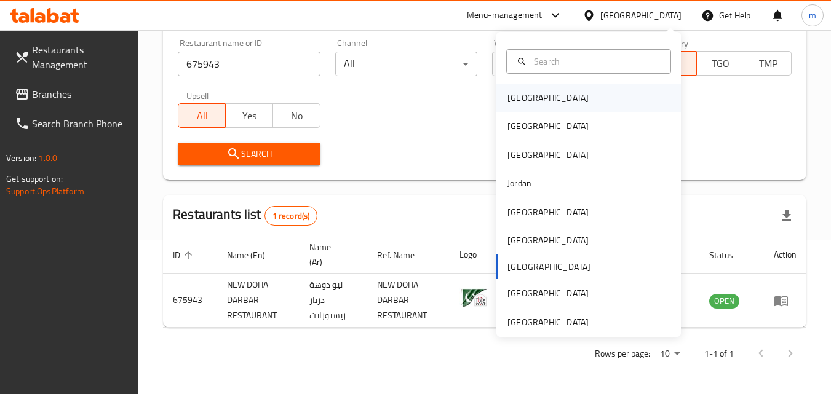
click at [574, 95] on div "[GEOGRAPHIC_DATA]" at bounding box center [589, 98] width 185 height 28
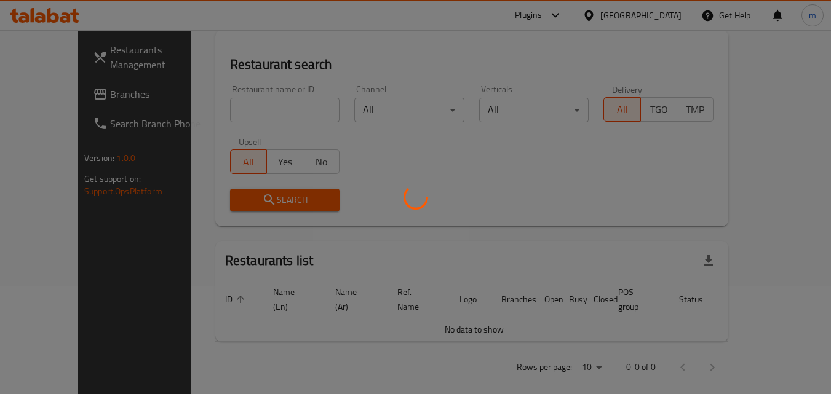
scroll to position [154, 0]
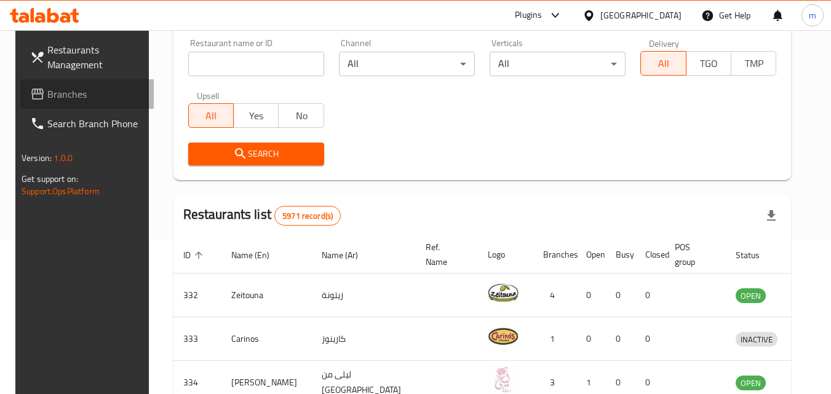
click at [57, 96] on span "Branches" at bounding box center [95, 94] width 97 height 15
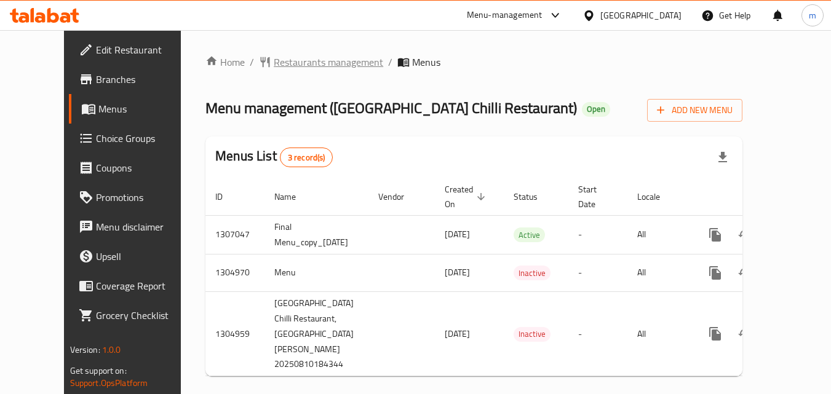
click at [326, 60] on span "Restaurants management" at bounding box center [329, 62] width 110 height 15
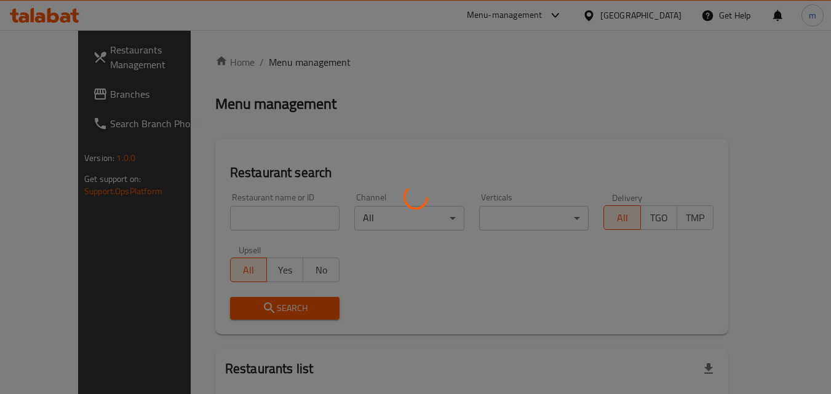
click at [326, 60] on div at bounding box center [415, 197] width 831 height 394
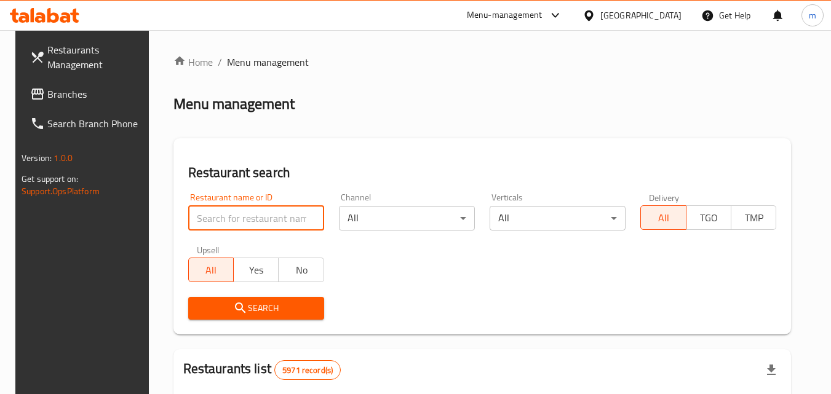
click at [240, 210] on input "search" at bounding box center [256, 218] width 136 height 25
paste input "773587"
type input "773587"
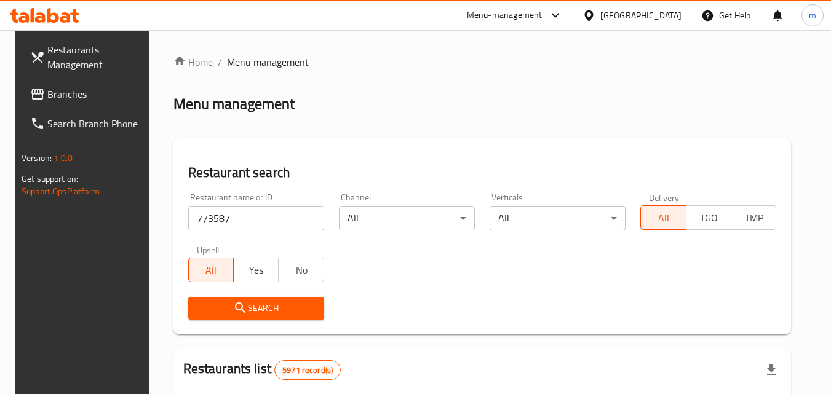
click at [212, 310] on span "Search" at bounding box center [256, 308] width 116 height 15
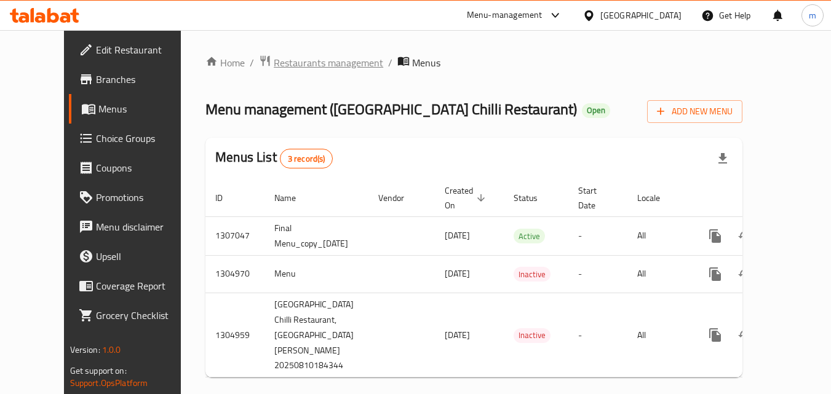
click at [274, 65] on span "Restaurants management" at bounding box center [329, 62] width 110 height 15
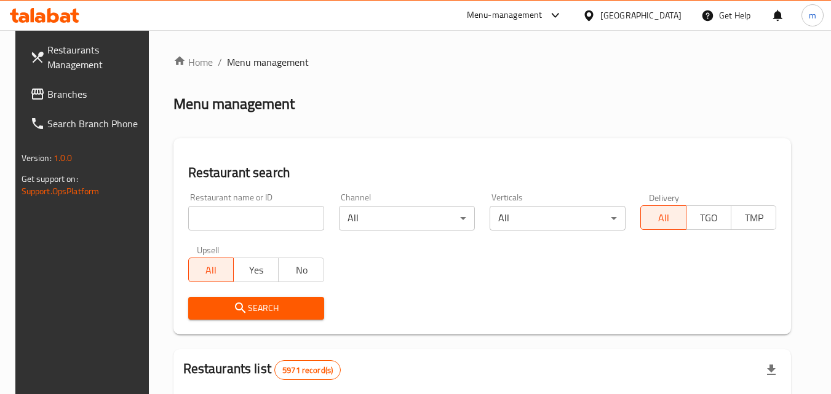
click at [247, 226] on input "search" at bounding box center [256, 218] width 136 height 25
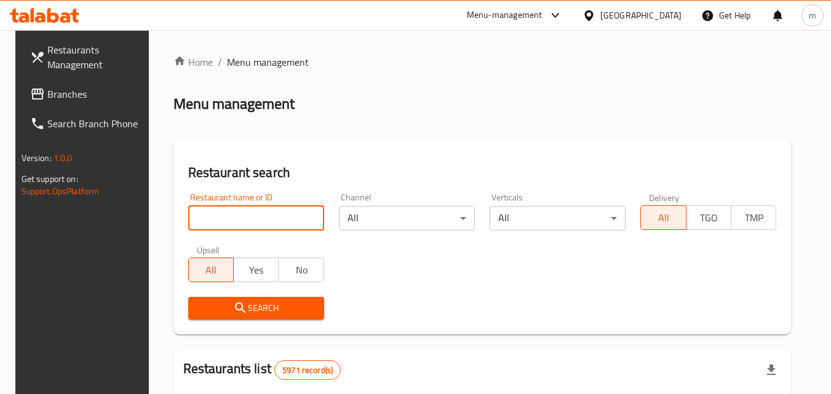
paste input "703503"
type input "703503"
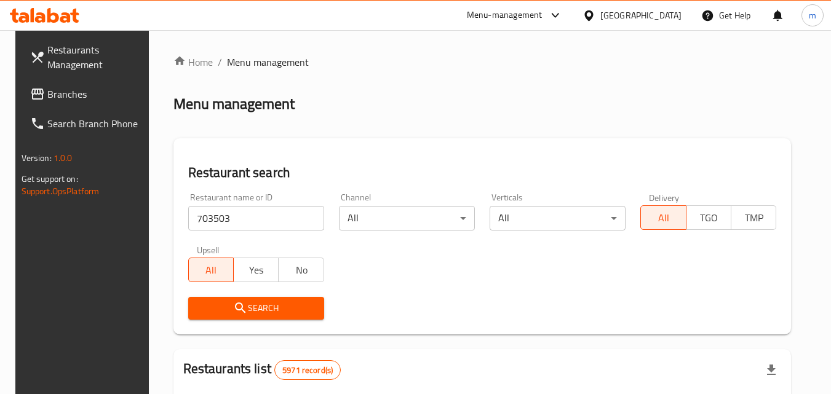
click at [235, 311] on icon "submit" at bounding box center [240, 308] width 15 height 15
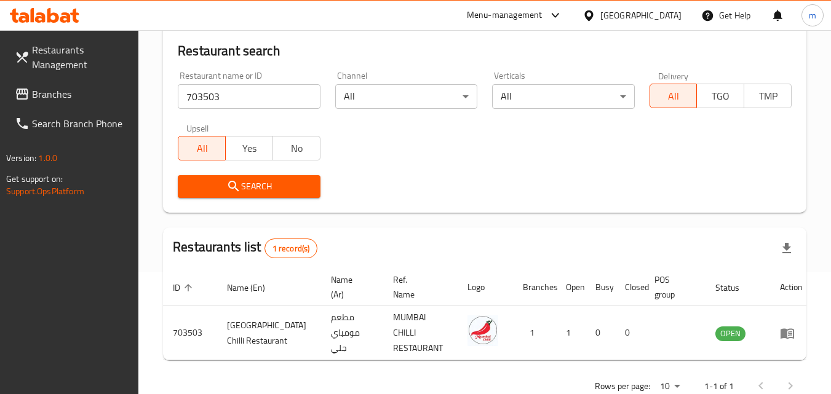
scroll to position [123, 0]
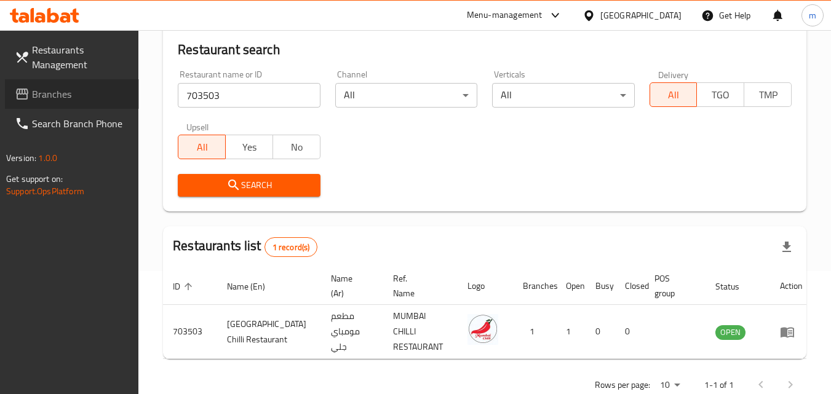
click at [60, 102] on span "Branches" at bounding box center [80, 94] width 97 height 15
